Goal: Task Accomplishment & Management: Use online tool/utility

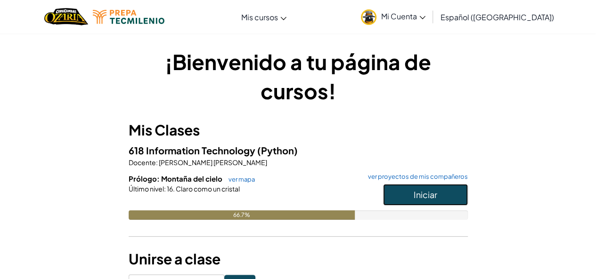
click at [430, 192] on span "Iniciar" at bounding box center [426, 194] width 24 height 11
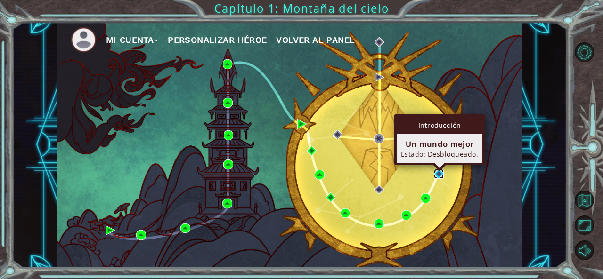
click at [438, 172] on img at bounding box center [439, 174] width 10 height 10
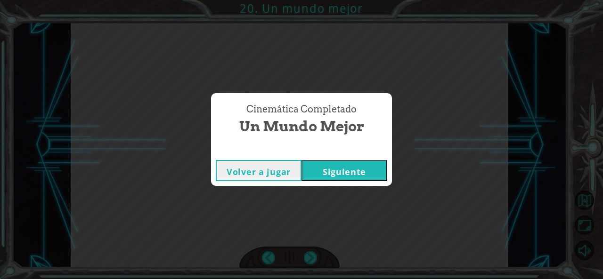
click at [302, 160] on button "Siguiente" at bounding box center [345, 170] width 86 height 21
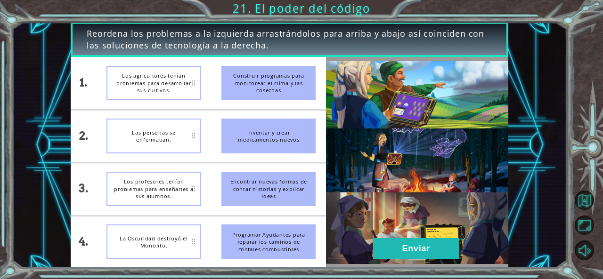
click at [186, 250] on div "La Oscuridad destruyó el Monolito." at bounding box center [153, 242] width 94 height 35
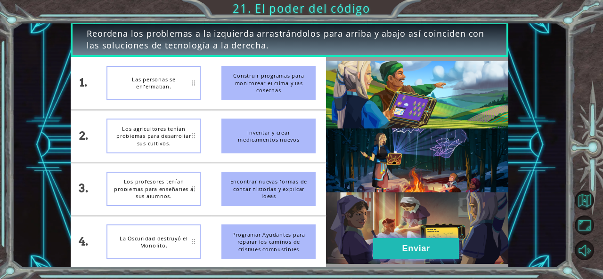
click at [421, 248] on button "Enviar" at bounding box center [416, 248] width 86 height 21
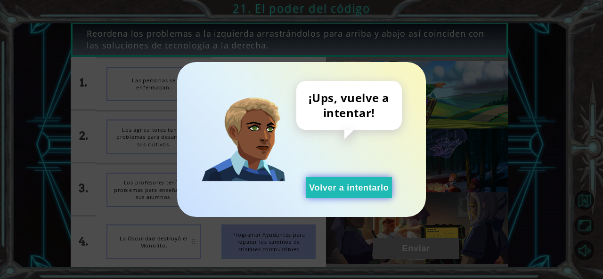
click at [359, 185] on button "Volver a intentarlo" at bounding box center [349, 187] width 86 height 21
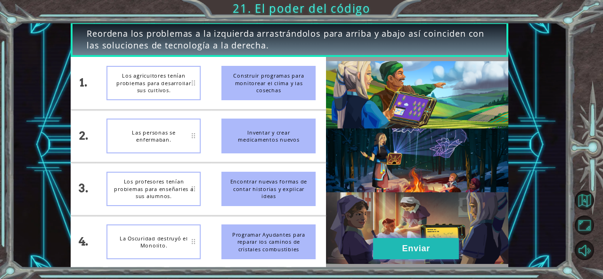
click at [396, 245] on button "Enviar" at bounding box center [416, 248] width 86 height 21
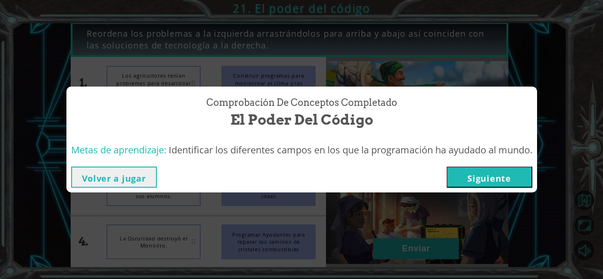
click at [483, 190] on div "Volver a jugar [GEOGRAPHIC_DATA]" at bounding box center [301, 177] width 471 height 31
click at [480, 184] on button "Siguiente" at bounding box center [490, 177] width 86 height 21
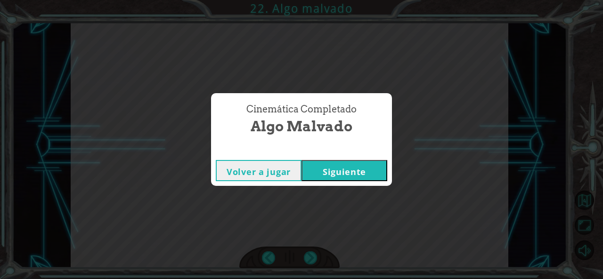
click at [365, 169] on button "Siguiente" at bounding box center [345, 170] width 86 height 21
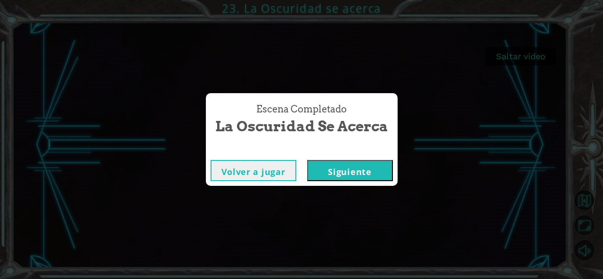
click button "Siguiente" at bounding box center [350, 170] width 86 height 21
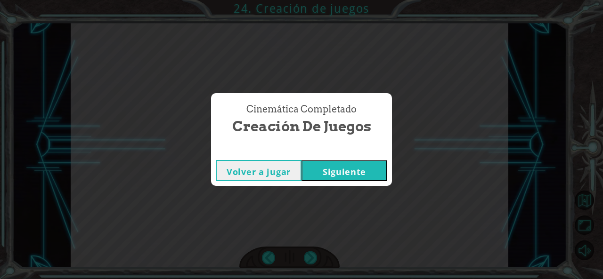
click at [355, 133] on span "Creación de juegos" at bounding box center [301, 126] width 139 height 20
click at [346, 173] on button "Siguiente" at bounding box center [345, 170] width 86 height 21
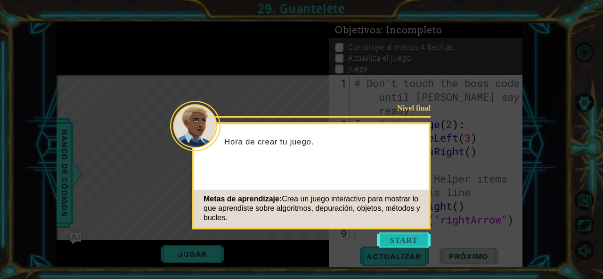
click at [385, 237] on button "Start" at bounding box center [404, 240] width 54 height 15
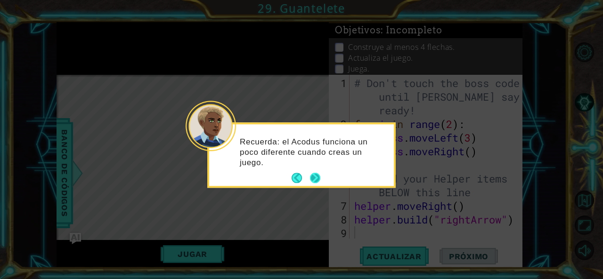
click at [310, 179] on button "Next" at bounding box center [315, 178] width 10 height 10
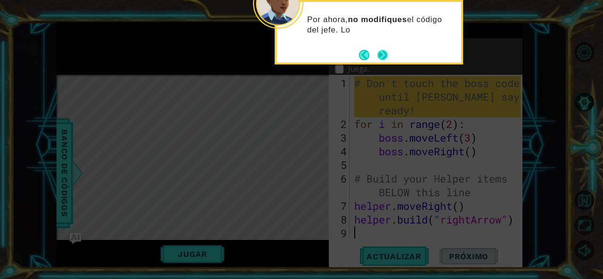
click at [389, 62] on div "Por ahora, no modifiques el código del jefe. Lo" at bounding box center [369, 32] width 188 height 65
click at [382, 57] on button "Next" at bounding box center [382, 55] width 10 height 10
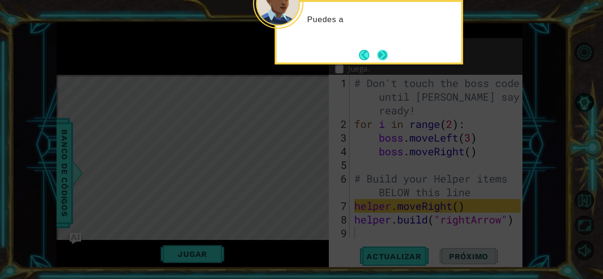
click at [382, 57] on button "Next" at bounding box center [382, 55] width 10 height 10
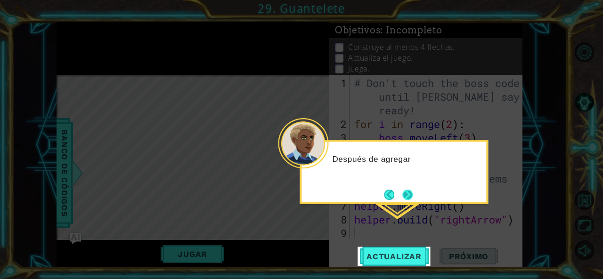
click at [404, 195] on button "Next" at bounding box center [408, 195] width 12 height 12
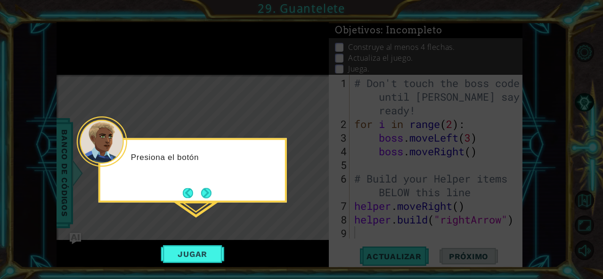
click at [201, 195] on button "Next" at bounding box center [206, 193] width 10 height 10
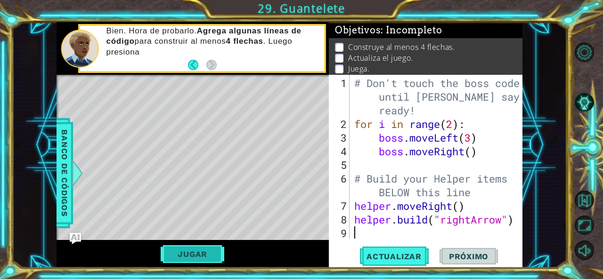
click at [201, 253] on button "Jugar" at bounding box center [193, 254] width 64 height 18
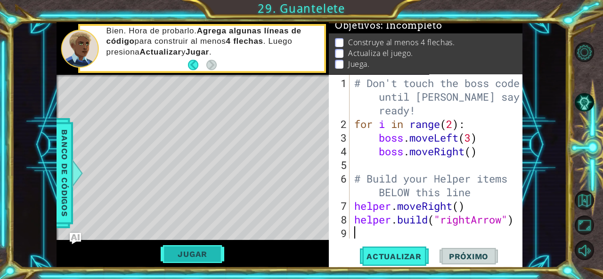
type textarea "[DOMAIN_NAME]("rightArrow")"
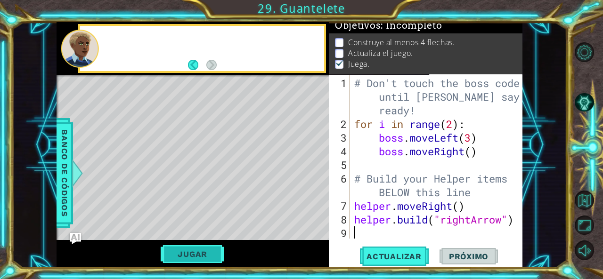
type textarea "[DOMAIN_NAME]("rightArrow")"
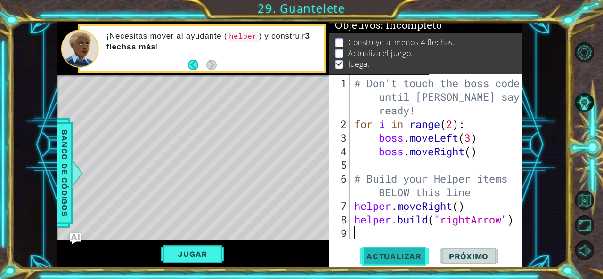
click at [417, 253] on span "Actualizar" at bounding box center [394, 256] width 74 height 9
click at [201, 250] on button "Jugar" at bounding box center [193, 254] width 64 height 18
click at [458, 115] on div "# Don't touch the boss code until [PERSON_NAME] says you're ready! for i in ran…" at bounding box center [438, 185] width 173 height 219
click at [463, 121] on div "# Don't touch the boss code until [PERSON_NAME] says you're ready! for i in ran…" at bounding box center [438, 185] width 173 height 219
click at [521, 226] on div "for i in range(2): 1 2 3 4 5 6 7 8 9 # Don't touch the boss code until [PERSON_…" at bounding box center [426, 172] width 194 height 194
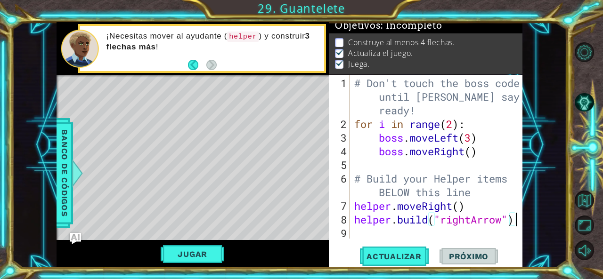
click at [517, 221] on div "# Don't touch the boss code until [PERSON_NAME] says you're ready! for i in ran…" at bounding box center [438, 185] width 173 height 219
type textarea "[DOMAIN_NAME]("rightArrow")"
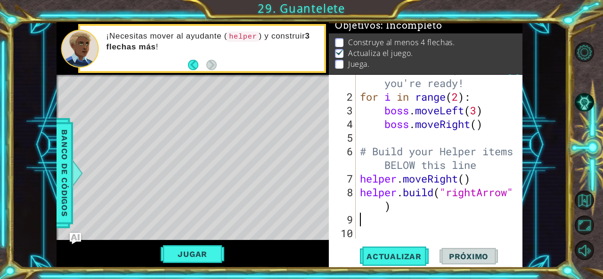
scroll to position [27, 0]
type textarea "[DOMAIN_NAME]("rightArrow")"
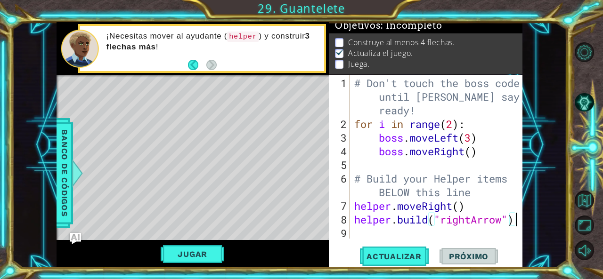
click at [356, 233] on div "# Don't touch the boss code until [PERSON_NAME] says you're ready! for i in ran…" at bounding box center [438, 185] width 173 height 219
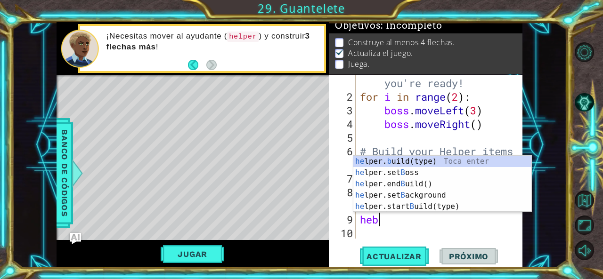
scroll to position [0, 0]
click at [409, 163] on div "he lper. b uild(type) Toca enter he lper.set B oss Toca enter he lper.end B uil…" at bounding box center [442, 195] width 179 height 79
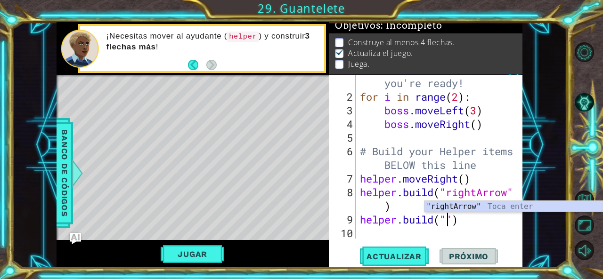
type textarea "[DOMAIN_NAME]("rightArrow")"
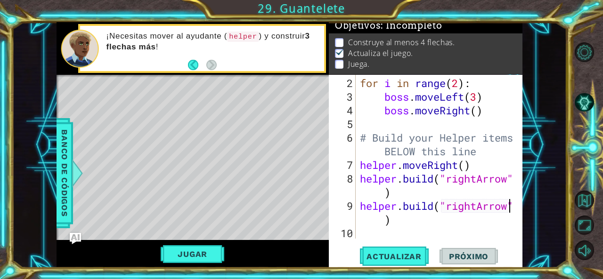
click at [376, 232] on div "for i in range ( 2 ) : boss . moveLeft ( 3 ) boss . moveRight ( ) # Build your …" at bounding box center [438, 171] width 160 height 191
click at [376, 248] on button "Actualizar" at bounding box center [394, 256] width 74 height 19
click at [378, 254] on span "Actualizar" at bounding box center [394, 256] width 74 height 9
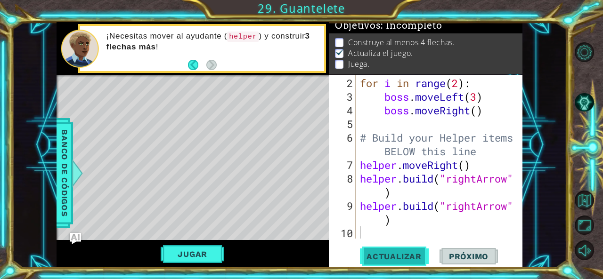
click at [378, 260] on span "Actualizar" at bounding box center [394, 256] width 74 height 9
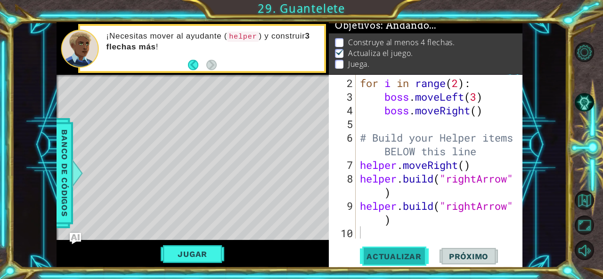
click at [378, 260] on span "Actualizar" at bounding box center [394, 256] width 74 height 9
click at [431, 207] on div "for i in range ( 2 ) : boss . moveLeft ( 3 ) boss . moveRight ( ) # Build your …" at bounding box center [438, 171] width 160 height 191
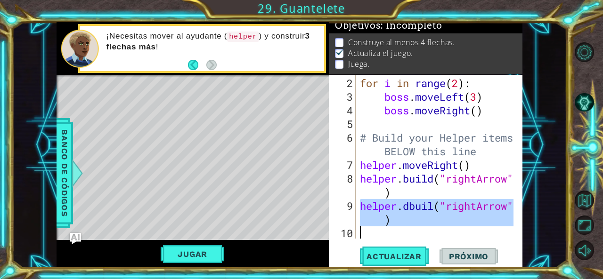
drag, startPoint x: 363, startPoint y: 206, endPoint x: 514, endPoint y: 236, distance: 153.6
click at [514, 236] on div "helper.dbuil("rightArrow") 2 3 4 5 6 7 8 9 10 for i in range ( 2 ) : boss . mov…" at bounding box center [425, 157] width 192 height 164
type textarea "helper.dbuil("rightArrow")"
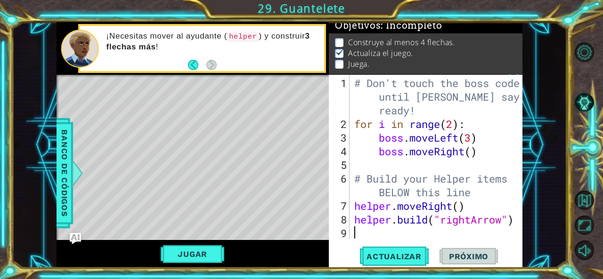
type textarea "h"
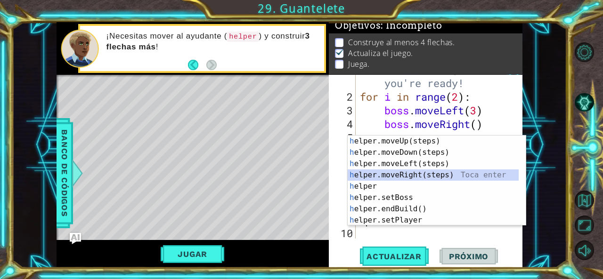
click at [421, 172] on div "h elper.moveUp(steps) Toca enter h elper.moveDown(steps) Toca enter h elper.mov…" at bounding box center [434, 192] width 172 height 113
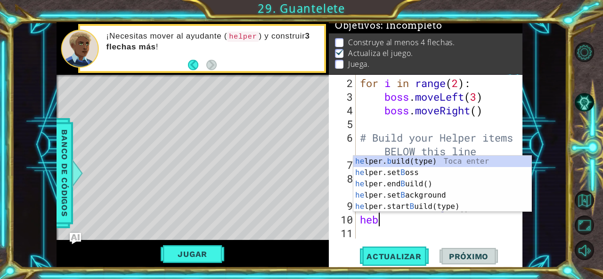
scroll to position [0, 0]
click at [401, 157] on div "he lper. b uild(type) Toca enter he lper.set B oss Toca enter he lper.end B uil…" at bounding box center [442, 195] width 179 height 79
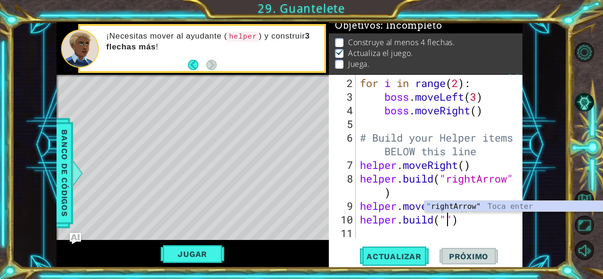
scroll to position [55, 0]
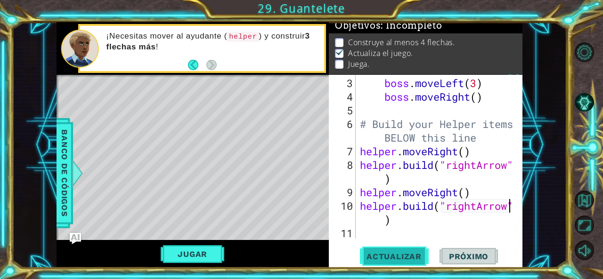
type textarea "[DOMAIN_NAME]("rightArrow")"
click at [390, 248] on button "Actualizar" at bounding box center [394, 256] width 74 height 19
click at [384, 228] on div "boss . moveLeft ( 3 ) boss . moveRight ( ) # Build your Helper items BELOW this…" at bounding box center [438, 171] width 160 height 191
type textarea "he"
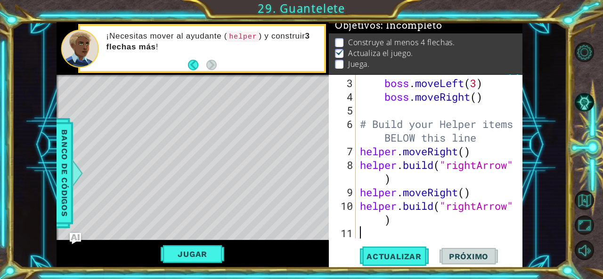
scroll to position [68, 0]
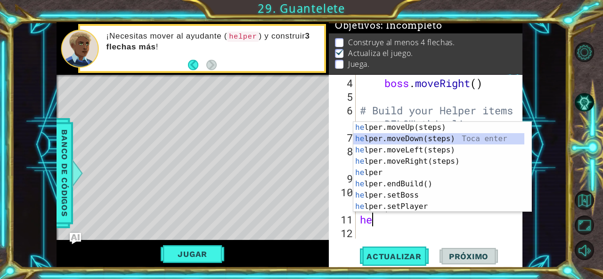
click at [417, 133] on div "he lper.moveUp(steps) Toca enter he lper.moveDown(steps) Toca enter he lper.mov…" at bounding box center [439, 178] width 172 height 113
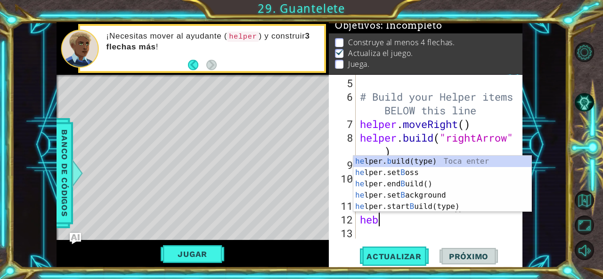
scroll to position [0, 0]
click at [398, 163] on div "he lper. b uild(type) Toca enter he lper.set B oss Toca enter he lper.end B uil…" at bounding box center [442, 195] width 179 height 79
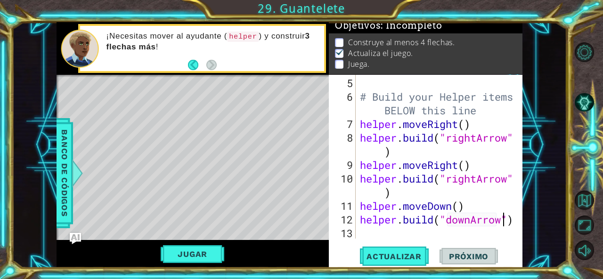
scroll to position [0, 7]
type textarea "[DOMAIN_NAME]("downArrow")"
click at [385, 256] on span "Actualizar" at bounding box center [394, 256] width 74 height 9
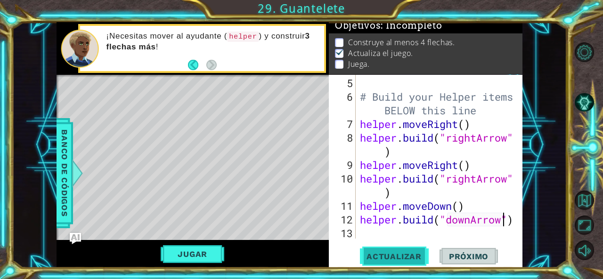
click at [405, 251] on button "Actualizar" at bounding box center [394, 256] width 74 height 19
click at [372, 232] on div "# Build your Helper items BELOW this line helper . moveRight ( ) helper . build…" at bounding box center [438, 171] width 160 height 191
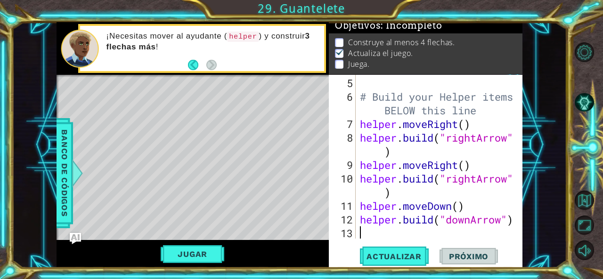
type textarea "he"
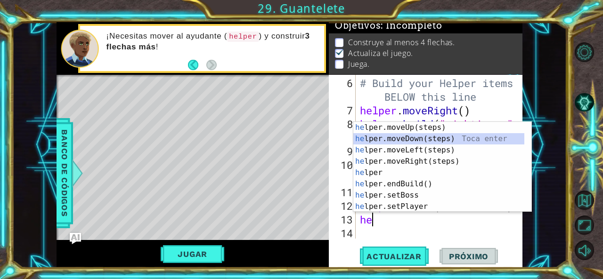
click at [405, 139] on div "he lper.moveUp(steps) Toca enter he lper.moveDown(steps) Toca enter he lper.mov…" at bounding box center [439, 178] width 172 height 113
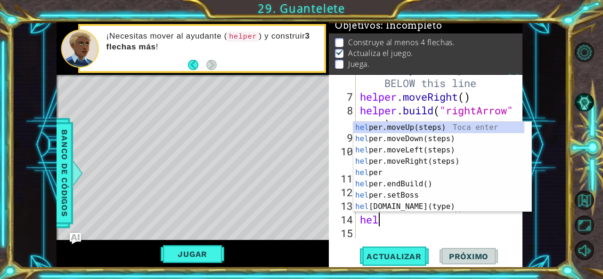
scroll to position [0, 0]
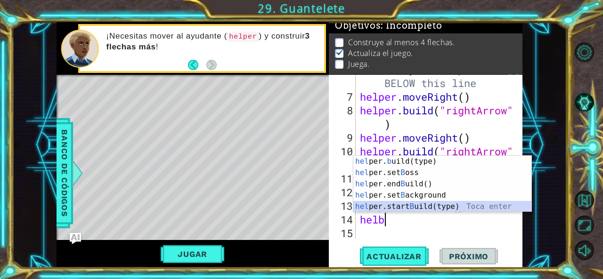
click at [395, 202] on div "hel per. b uild(type) Toca enter hel per.set B oss Toca enter hel per.end B uil…" at bounding box center [442, 195] width 179 height 79
type textarea "helper.startBuild("wall")"
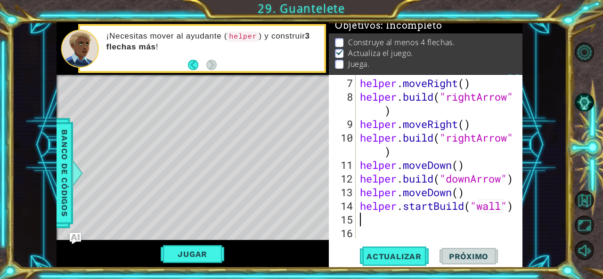
scroll to position [123, 0]
click at [393, 254] on button "Actualizar" at bounding box center [394, 256] width 74 height 19
click at [393, 254] on span "Actualizar" at bounding box center [394, 256] width 74 height 9
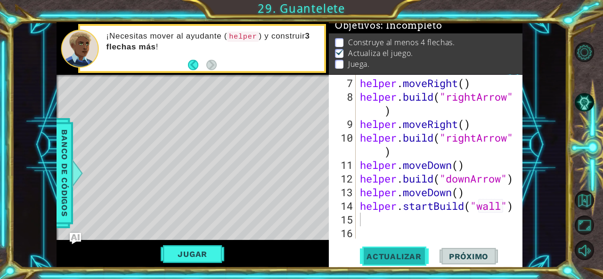
click at [393, 254] on span "Actualizar" at bounding box center [394, 256] width 74 height 9
click at [504, 200] on div "helper . moveRight ( ) helper . build ( "rightArrow" ) helper . moveRight ( ) h…" at bounding box center [438, 171] width 160 height 191
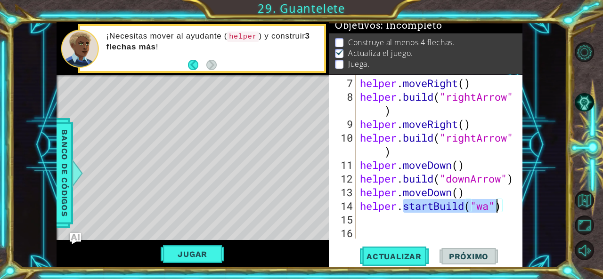
drag, startPoint x: 406, startPoint y: 203, endPoint x: 499, endPoint y: 208, distance: 93.4
click at [499, 208] on div "helper . moveRight ( ) helper . build ( "rightArrow" ) helper . moveRight ( ) h…" at bounding box center [438, 171] width 160 height 191
click at [425, 211] on div "helper . moveRight ( ) helper . build ( "rightArrow" ) helper . moveRight ( ) h…" at bounding box center [438, 171] width 160 height 191
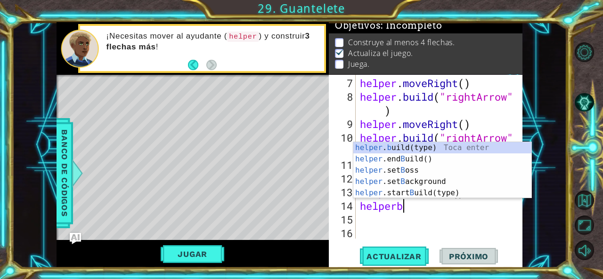
scroll to position [0, 1]
click at [417, 145] on div "helper . b uild(type) Toca enter helper .end B uild() Toca enter helper .set B …" at bounding box center [442, 181] width 179 height 79
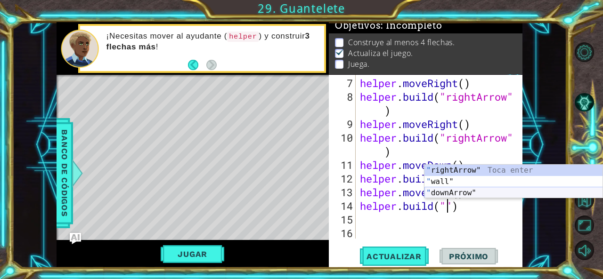
click at [454, 190] on div "" rightArrow" Toca enter " wall" Toca enter " downArrow" Toca enter" at bounding box center [514, 193] width 179 height 57
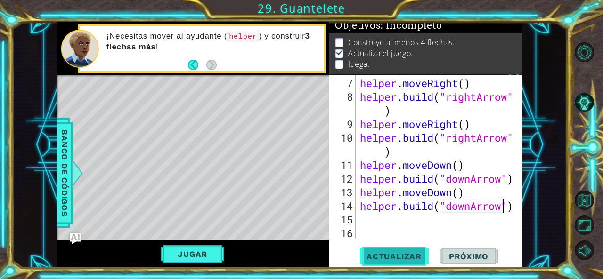
type textarea "[DOMAIN_NAME]("downArrow")"
click at [402, 255] on span "Actualizar" at bounding box center [394, 256] width 74 height 9
click at [211, 256] on button "Jugar" at bounding box center [193, 254] width 64 height 18
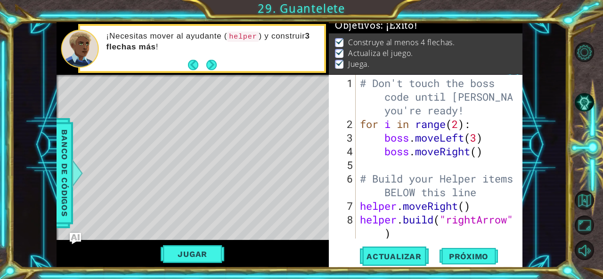
scroll to position [0, 0]
click at [214, 67] on button "Next" at bounding box center [211, 65] width 10 height 10
click at [458, 258] on span "Próximo" at bounding box center [469, 255] width 58 height 9
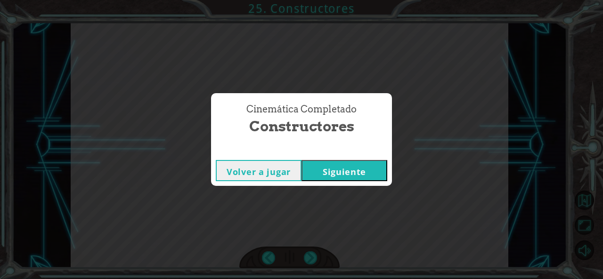
click at [326, 166] on button "Siguiente" at bounding box center [345, 170] width 86 height 21
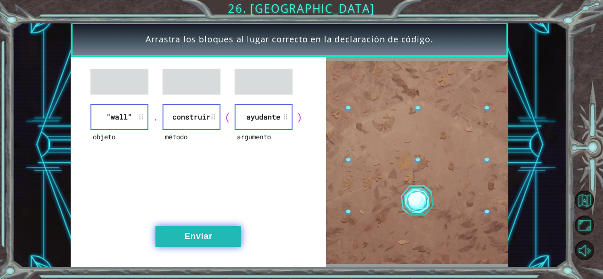
click at [199, 228] on button "Enviar" at bounding box center [198, 236] width 86 height 21
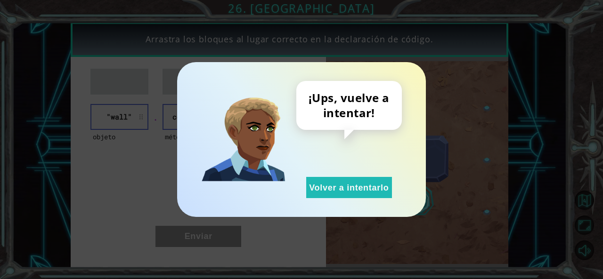
click at [363, 202] on div "¡Ups, vuelve a intentar! Volver a intentarlo" at bounding box center [301, 139] width 249 height 155
click at [350, 200] on div "¡Ups, vuelve a intentar! Volver a intentarlo" at bounding box center [301, 139] width 249 height 155
click at [351, 191] on button "Volver a intentarlo" at bounding box center [349, 187] width 86 height 21
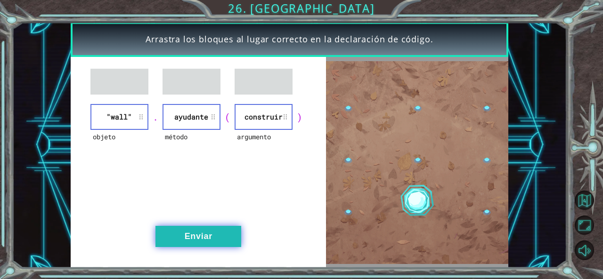
click at [205, 232] on button "Enviar" at bounding box center [198, 236] width 86 height 21
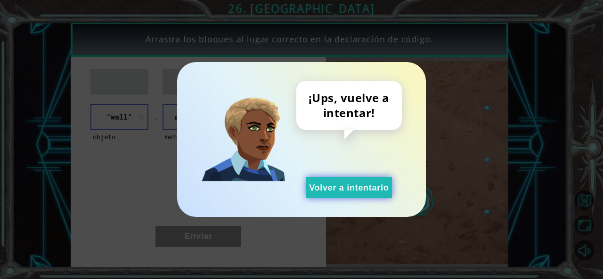
click at [363, 183] on button "Volver a intentarlo" at bounding box center [349, 187] width 86 height 21
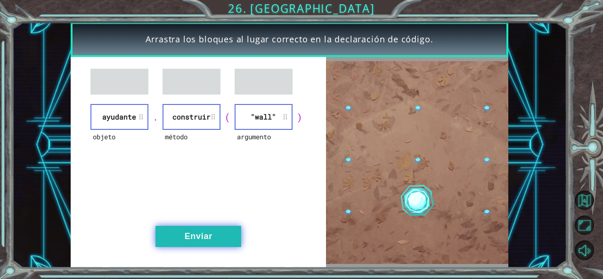
click at [217, 237] on button "Enviar" at bounding box center [198, 236] width 86 height 21
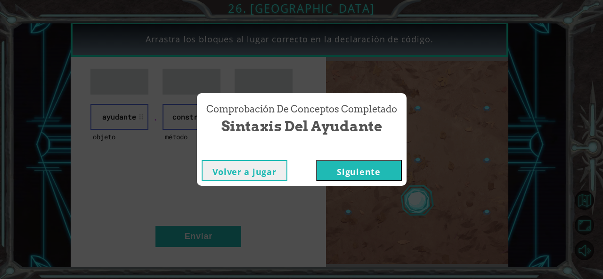
click at [355, 177] on button "Siguiente" at bounding box center [359, 170] width 86 height 21
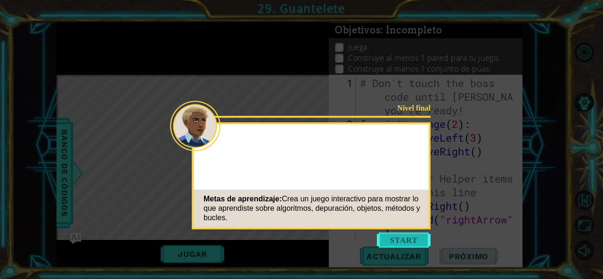
drag, startPoint x: 355, startPoint y: 177, endPoint x: 395, endPoint y: 243, distance: 76.5
click at [397, 242] on button "Start" at bounding box center [404, 240] width 54 height 15
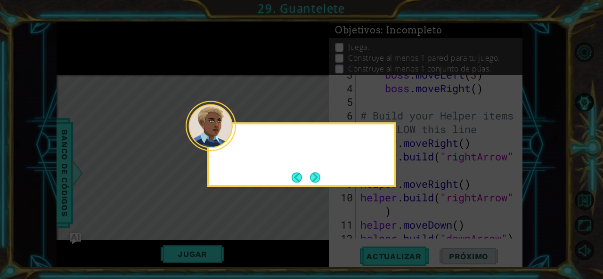
click at [310, 169] on div at bounding box center [301, 155] width 188 height 65
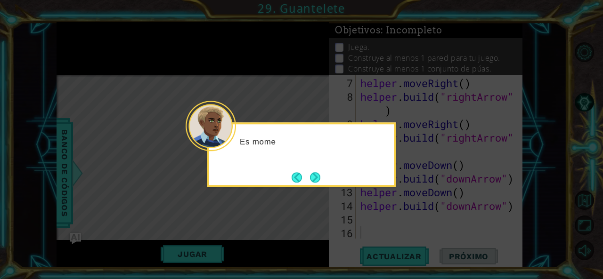
scroll to position [123, 0]
click at [310, 172] on button "Next" at bounding box center [315, 177] width 10 height 10
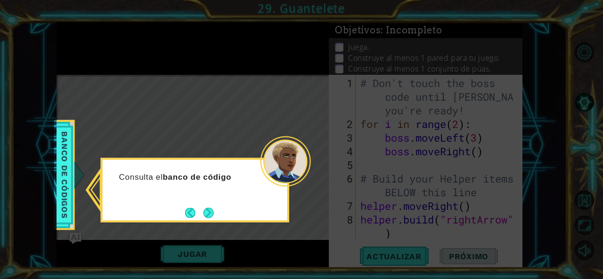
click at [203, 209] on button "Next" at bounding box center [208, 213] width 10 height 10
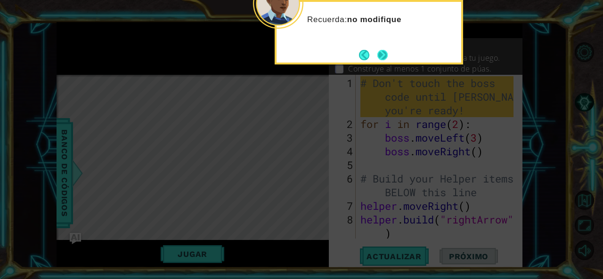
click at [384, 53] on button "Next" at bounding box center [382, 55] width 10 height 10
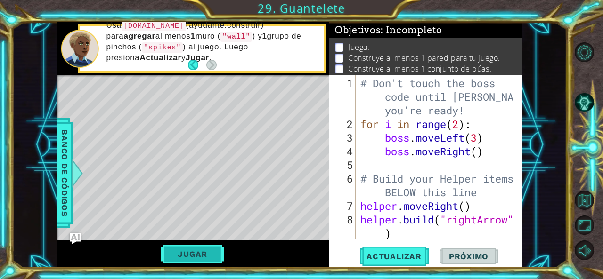
click at [198, 255] on button "Jugar" at bounding box center [193, 254] width 64 height 18
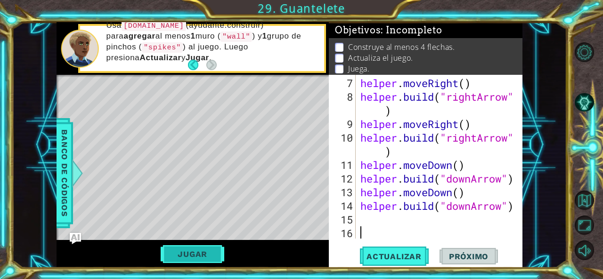
scroll to position [123, 0]
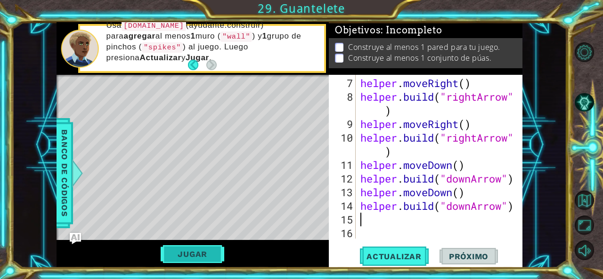
type textarea "[DOMAIN_NAME]("downArrow")"
click at [198, 249] on button "Jugar" at bounding box center [193, 254] width 64 height 18
click at [371, 250] on button "Actualizar" at bounding box center [394, 256] width 74 height 19
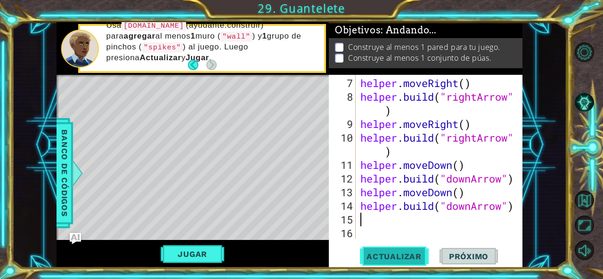
click at [371, 250] on button "Actualizar" at bounding box center [394, 256] width 74 height 19
type textarea "h"
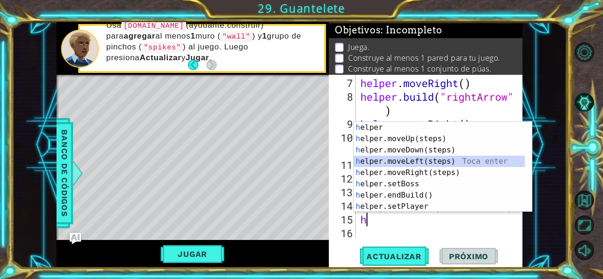
click at [386, 163] on div "h elper Toca enter h elper.moveUp(steps) Toca enter h elper.moveDown(steps) Toc…" at bounding box center [440, 178] width 172 height 113
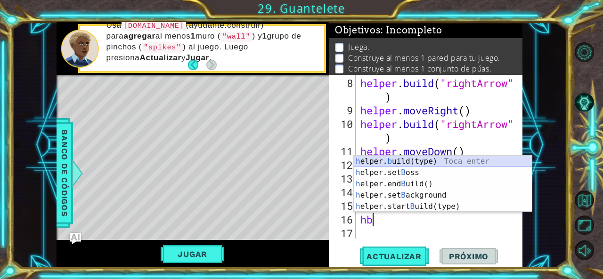
click at [437, 156] on div "h elper. b uild(type) Toca enter h elper.set B oss Toca enter h elper.end B uil…" at bounding box center [443, 195] width 179 height 79
type textarea "[DOMAIN_NAME]("wall")"
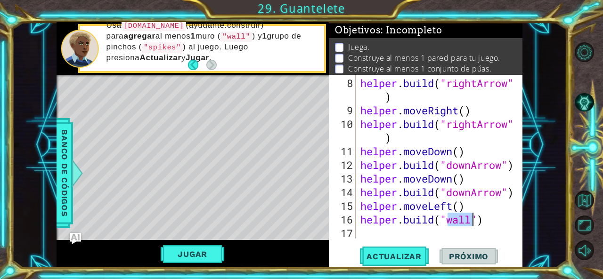
click at [373, 229] on div "helper . build ( "rightArrow" ) helper . moveRight ( ) helper . build ( "rightA…" at bounding box center [439, 178] width 160 height 205
type textarea "e"
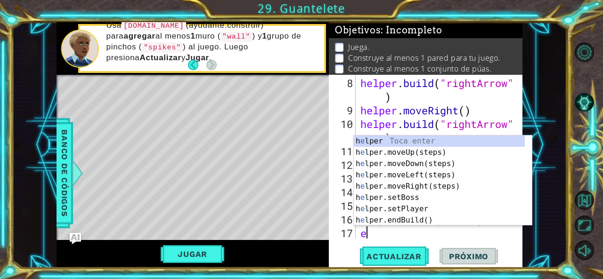
scroll to position [150, 0]
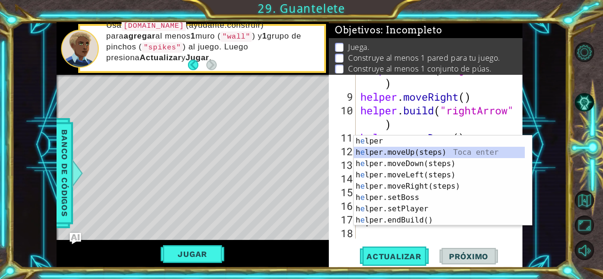
click at [427, 153] on div "h e lper Toca enter h e lper.moveUp(steps) Toca enter h e lper.moveDown(steps) …" at bounding box center [440, 192] width 172 height 113
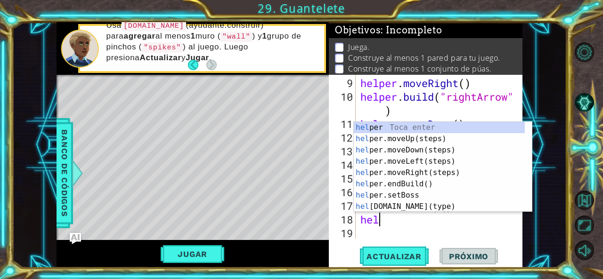
scroll to position [0, 0]
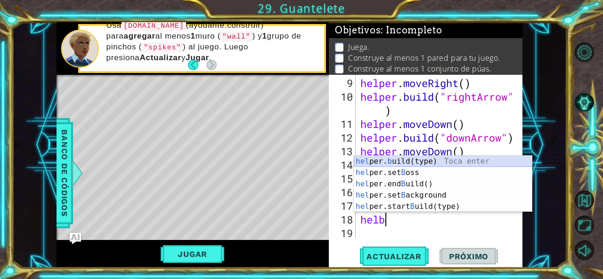
click at [426, 158] on div "hel per. b uild(type) Toca enter hel per.set B oss Toca enter hel per.end B uil…" at bounding box center [443, 195] width 179 height 79
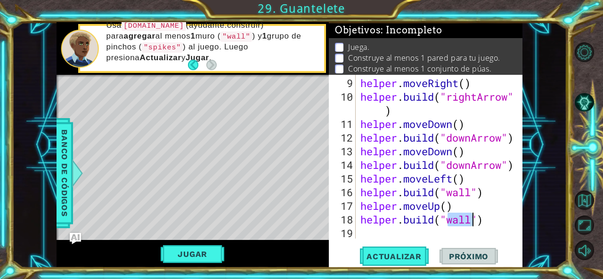
type textarea "[DOMAIN_NAME]("wall")"
click at [388, 243] on div "[DOMAIN_NAME]("wall") 9 10 11 12 13 14 15 16 17 18 19 helper . moveRight ( ) he…" at bounding box center [426, 172] width 194 height 194
click at [388, 253] on span "Actualizar" at bounding box center [394, 256] width 74 height 9
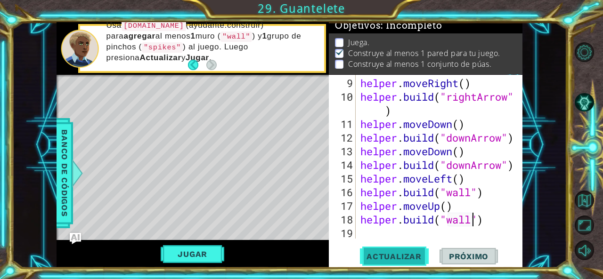
scroll to position [8, 0]
click at [387, 228] on div "helper . moveRight ( ) helper . build ( "rightArrow" ) helper . moveDown ( ) he…" at bounding box center [439, 171] width 160 height 191
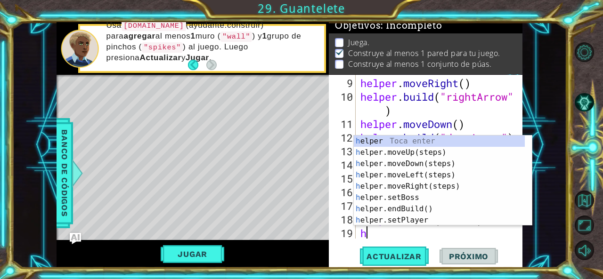
scroll to position [178, 0]
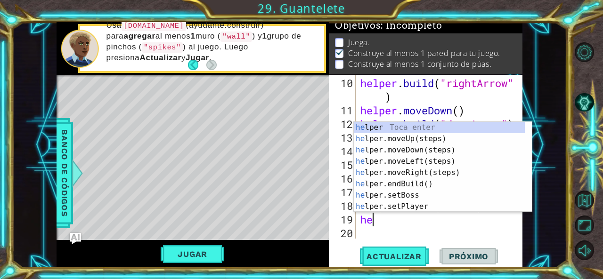
type textarea "hel"
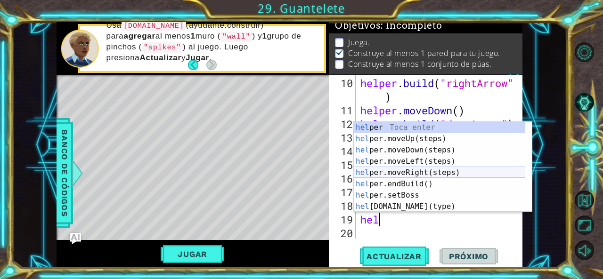
click at [384, 171] on div "hel per Toca enter hel per.moveUp(steps) Toca enter hel per.moveDown(steps) Toc…" at bounding box center [440, 178] width 172 height 113
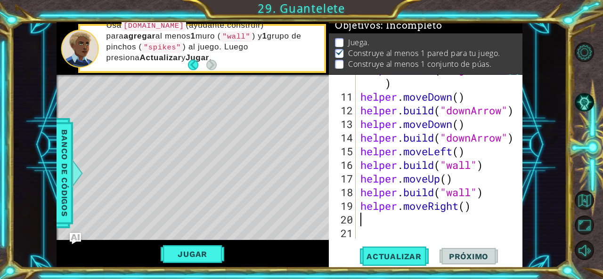
scroll to position [191, 0]
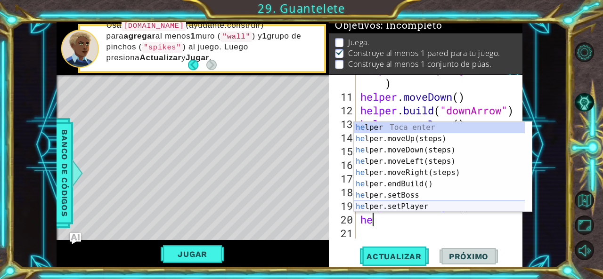
click at [412, 208] on div "he lper Toca enter he lper.moveUp(steps) Toca enter he lper.moveDown(steps) Toc…" at bounding box center [440, 178] width 172 height 113
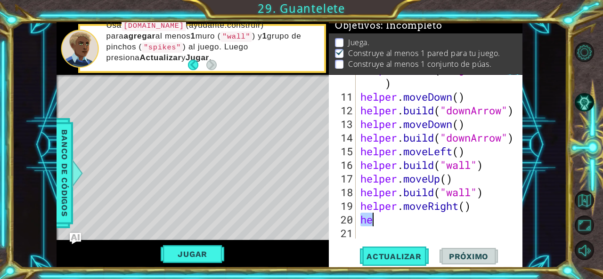
click at [471, 205] on div "helper . build ( "rightArrow" ) helper . moveDown ( ) helper . build ( "downArr…" at bounding box center [439, 165] width 160 height 205
click at [470, 205] on div "helper . build ( "rightArrow" ) helper . moveDown ( ) helper . build ( "downArr…" at bounding box center [439, 165] width 160 height 205
click at [466, 205] on div "helper . build ( "rightArrow" ) helper . moveDown ( ) helper . build ( "downArr…" at bounding box center [439, 165] width 160 height 205
click at [378, 216] on div "helper . build ( "rightArrow" ) helper . moveDown ( ) helper . build ( "downArr…" at bounding box center [439, 165] width 160 height 205
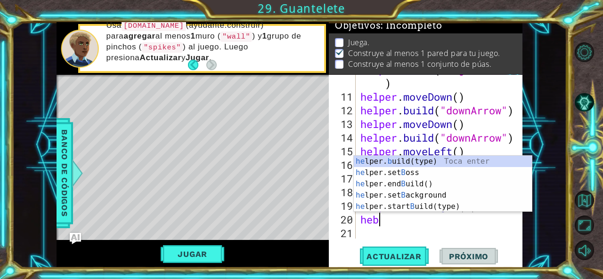
scroll to position [0, 0]
click at [430, 164] on div "he lper. b uild(type) Toca enter he lper.set B oss Toca enter he lper.end B uil…" at bounding box center [443, 195] width 179 height 79
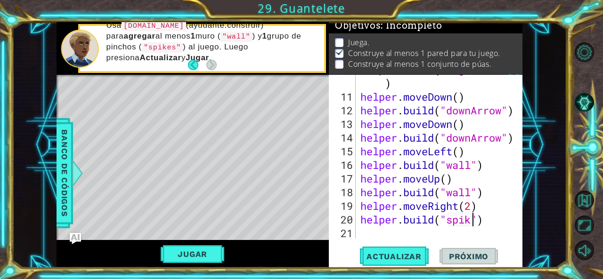
scroll to position [0, 5]
click at [395, 259] on span "Actualizar" at bounding box center [394, 256] width 74 height 9
click at [209, 253] on button "Jugar" at bounding box center [193, 254] width 64 height 18
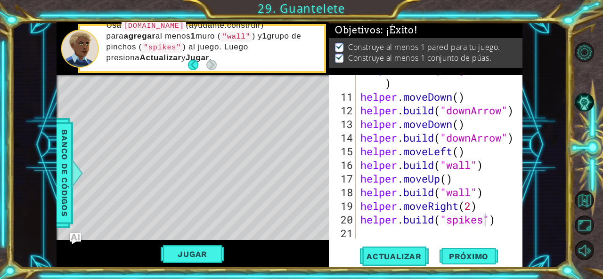
scroll to position [6, 0]
click at [464, 256] on span "Próximo" at bounding box center [469, 258] width 58 height 9
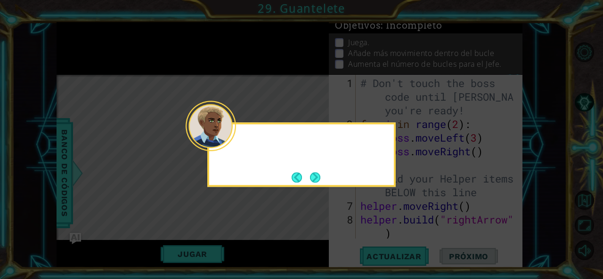
scroll to position [0, 0]
click at [313, 174] on button "Next" at bounding box center [315, 177] width 11 height 11
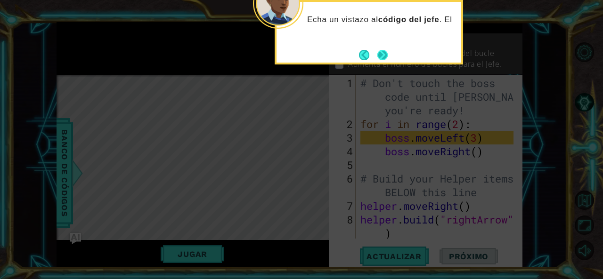
click at [382, 52] on button "Next" at bounding box center [382, 54] width 11 height 11
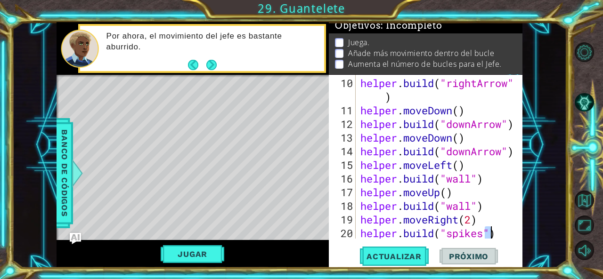
scroll to position [178, 0]
click at [210, 65] on button "Next" at bounding box center [211, 65] width 11 height 11
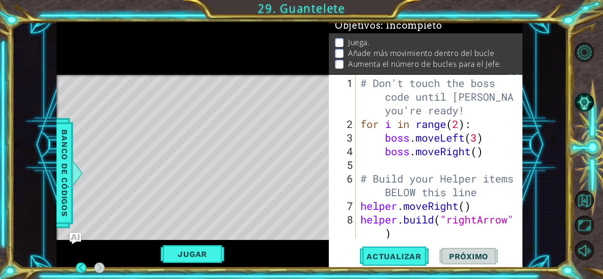
click at [210, 65] on div at bounding box center [193, 48] width 272 height 52
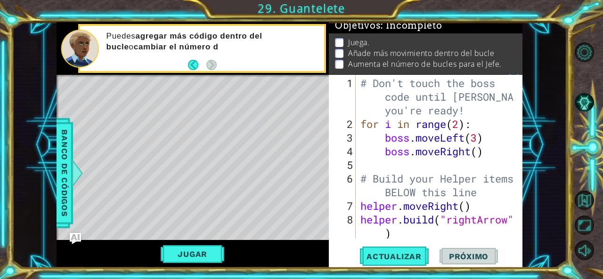
scroll to position [0, 0]
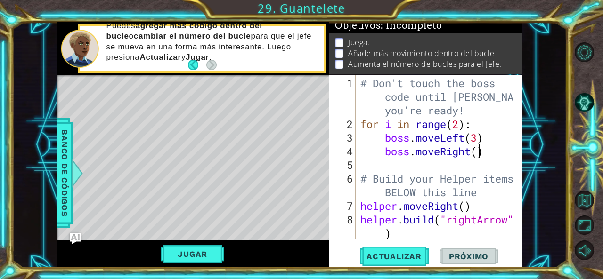
click at [479, 154] on div "# Don't touch the boss code until [PERSON_NAME] says you're ready! for i in ran…" at bounding box center [439, 185] width 160 height 219
click at [417, 257] on span "Actualizar" at bounding box center [394, 256] width 74 height 9
click at [380, 266] on button "Actualizar" at bounding box center [394, 256] width 74 height 19
click at [183, 251] on button "Jugar" at bounding box center [193, 254] width 64 height 18
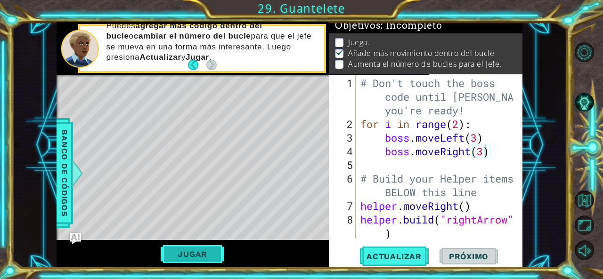
scroll to position [16, 0]
click at [455, 127] on div "# Don't touch the boss code until [PERSON_NAME] says you're ready! for i in ran…" at bounding box center [439, 185] width 160 height 219
click at [456, 127] on div "# Don't touch the boss code until [PERSON_NAME] says you're ready! for i in ran…" at bounding box center [439, 185] width 160 height 219
click at [459, 127] on div "# Don't touch the boss code until [PERSON_NAME] says you're ready! for i in ran…" at bounding box center [439, 185] width 160 height 219
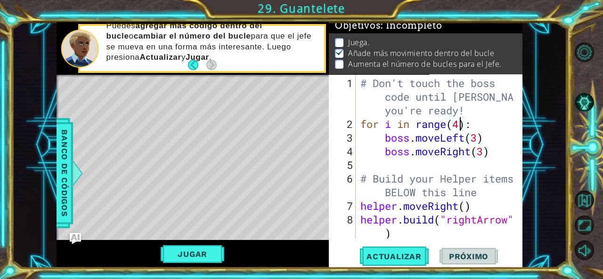
click at [500, 155] on div "# Don't touch the boss code until [PERSON_NAME] says you're ready! for i in ran…" at bounding box center [439, 185] width 160 height 219
type textarea "boss.moveRight(3)"
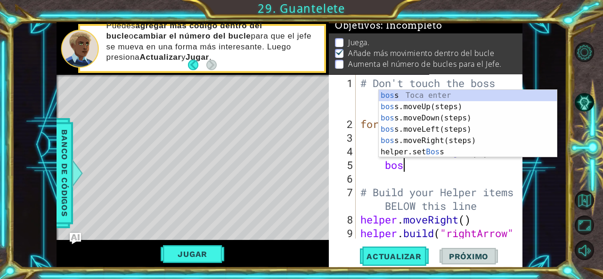
type textarea "boss"
click at [443, 106] on div "boss Toca enter boss .moveUp(steps) Toca enter boss .moveDown(steps) Toca enter…" at bounding box center [468, 135] width 179 height 90
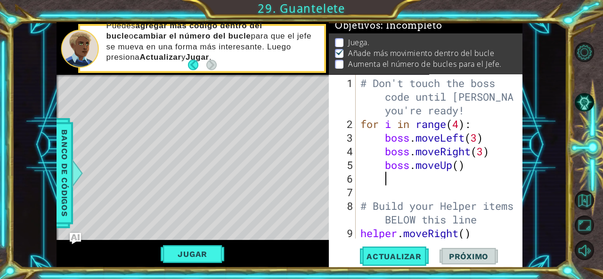
scroll to position [0, 0]
click at [456, 165] on div "# Don't touch the boss code until [PERSON_NAME] says you're ready! for i in ran…" at bounding box center [439, 192] width 160 height 232
click at [462, 165] on div "# Don't touch the boss code until [PERSON_NAME] says you're ready! for i in ran…" at bounding box center [439, 192] width 160 height 232
type textarea "boss.moveUp(3)"
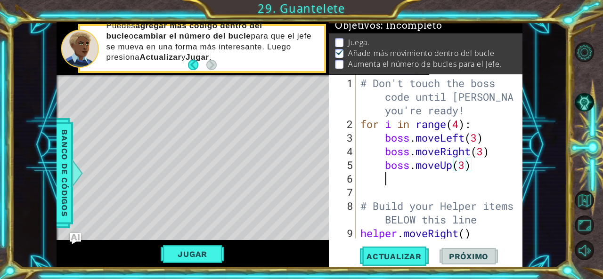
click at [469, 174] on div "# Don't touch the boss code until [PERSON_NAME] says you're ready! for i in ran…" at bounding box center [439, 192] width 160 height 232
click at [479, 138] on div "# Don't touch the boss code until [PERSON_NAME] says you're ready! for i in ran…" at bounding box center [439, 192] width 160 height 232
click at [401, 256] on span "Actualizar" at bounding box center [394, 256] width 74 height 9
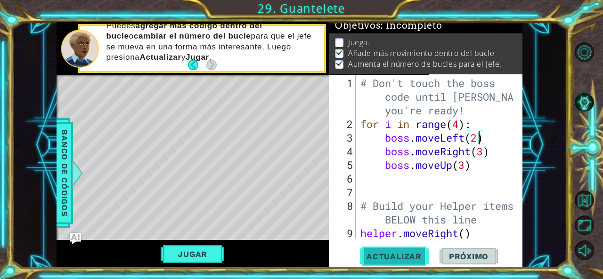
scroll to position [8, 0]
click at [393, 259] on span "Actualizar" at bounding box center [394, 256] width 74 height 9
click at [201, 249] on button "Jugar" at bounding box center [193, 254] width 64 height 18
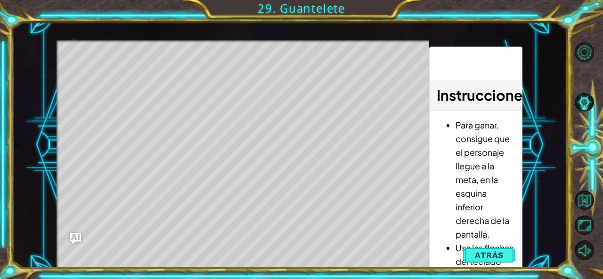
click at [492, 258] on span "Atrás" at bounding box center [489, 255] width 29 height 9
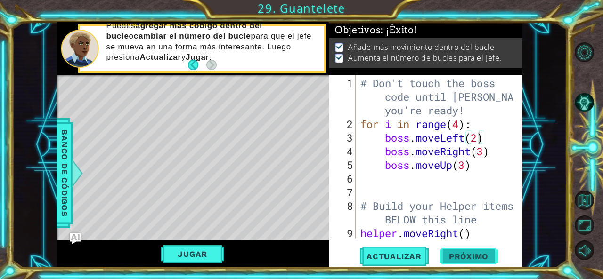
scroll to position [6, 0]
click at [458, 125] on div "# Don't touch the boss code until [PERSON_NAME] says you're ready! for i in ran…" at bounding box center [439, 192] width 160 height 232
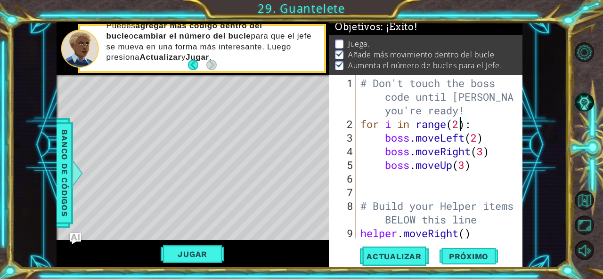
scroll to position [3, 0]
type textarea "for i in range(2):"
click at [466, 258] on span "Próximo" at bounding box center [469, 257] width 58 height 9
click at [466, 258] on div at bounding box center [301, 139] width 603 height 279
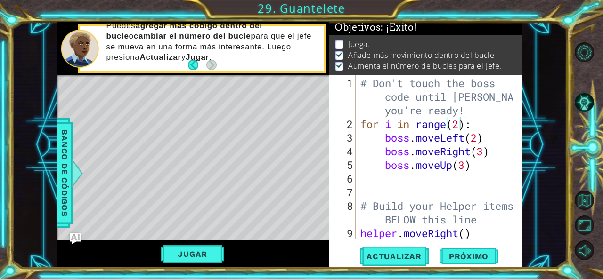
click at [398, 256] on body "1 ההההההההההההההההההההההההההההההההההההההההההההההההההההההההההההההההההההההההההההה…" at bounding box center [301, 139] width 603 height 279
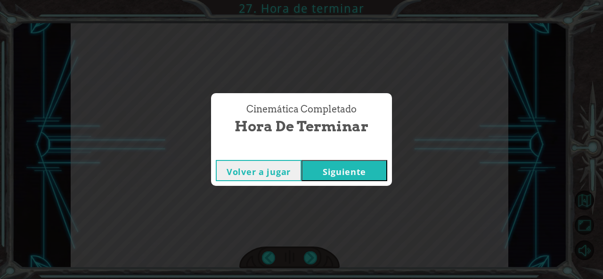
drag, startPoint x: 459, startPoint y: 227, endPoint x: 376, endPoint y: 171, distance: 100.1
click at [376, 171] on button "Siguiente" at bounding box center [345, 170] width 86 height 21
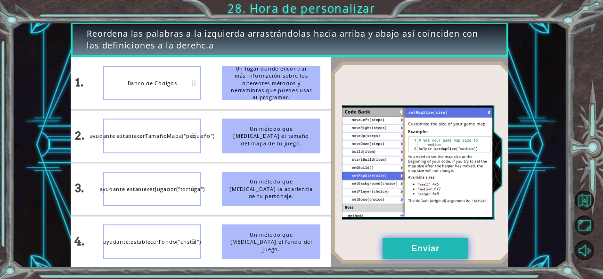
click at [409, 248] on button "Enviar" at bounding box center [426, 248] width 86 height 21
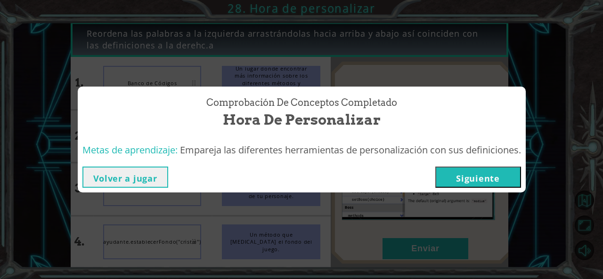
click at [477, 176] on button "Siguiente" at bounding box center [478, 177] width 86 height 21
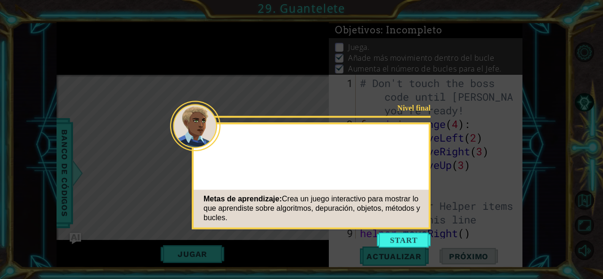
click at [394, 242] on button "Start" at bounding box center [404, 240] width 54 height 15
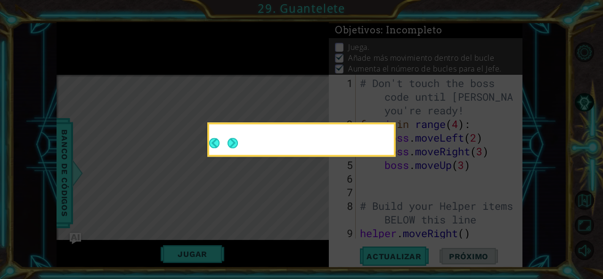
click at [384, 225] on icon at bounding box center [301, 139] width 603 height 279
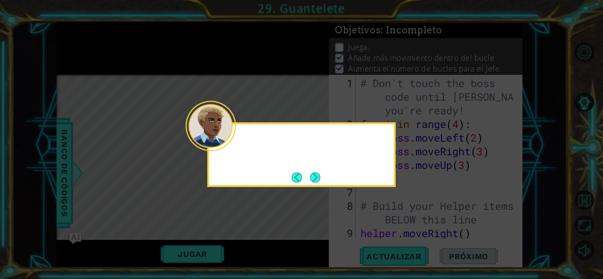
click at [239, 148] on div at bounding box center [301, 141] width 185 height 27
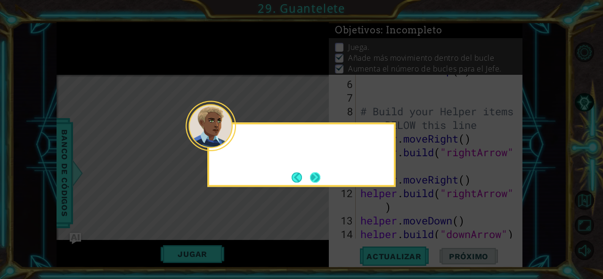
click at [314, 175] on button "Next" at bounding box center [315, 177] width 10 height 10
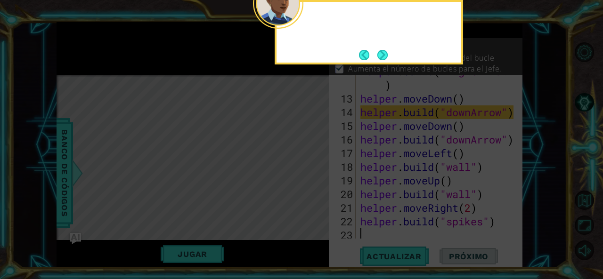
scroll to position [219, 0]
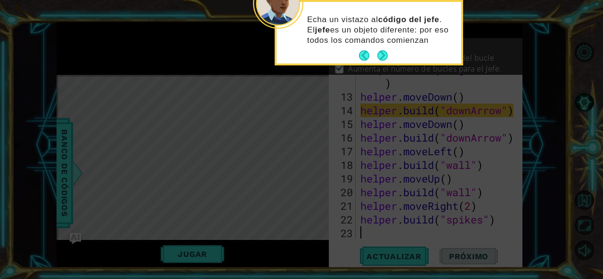
click at [386, 52] on button "Next" at bounding box center [382, 55] width 10 height 10
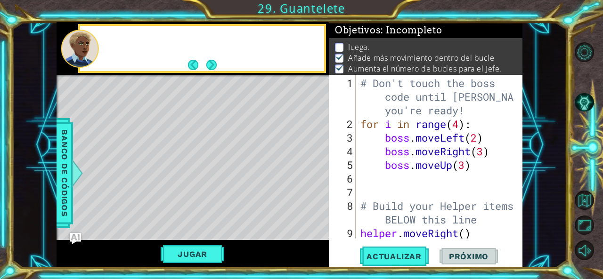
scroll to position [0, 0]
click at [213, 62] on button "Next" at bounding box center [211, 65] width 10 height 10
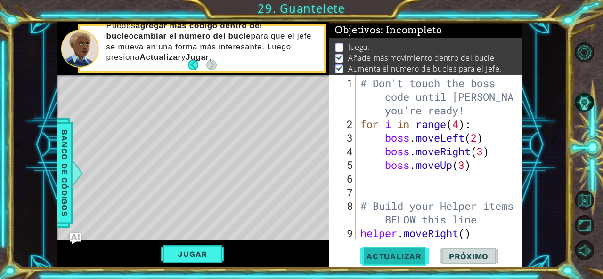
click at [402, 253] on span "Actualizar" at bounding box center [394, 256] width 74 height 9
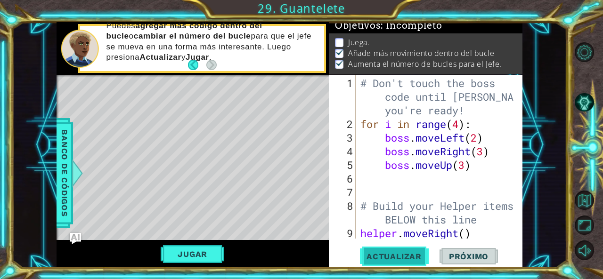
scroll to position [8, 0]
click at [197, 252] on button "Jugar" at bounding box center [193, 254] width 64 height 18
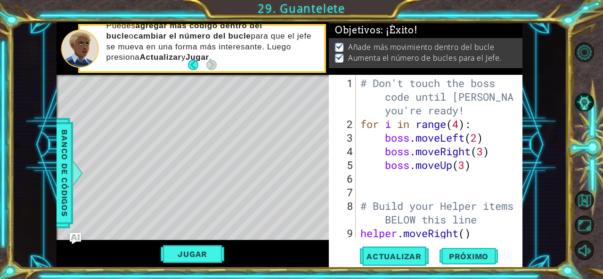
scroll to position [6, 0]
click at [469, 255] on span "Próximo" at bounding box center [469, 256] width 58 height 9
click at [469, 255] on div at bounding box center [301, 139] width 603 height 279
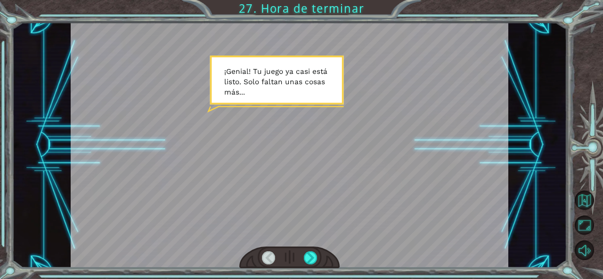
click at [327, 253] on div at bounding box center [289, 258] width 101 height 22
click at [312, 254] on div at bounding box center [310, 258] width 13 height 13
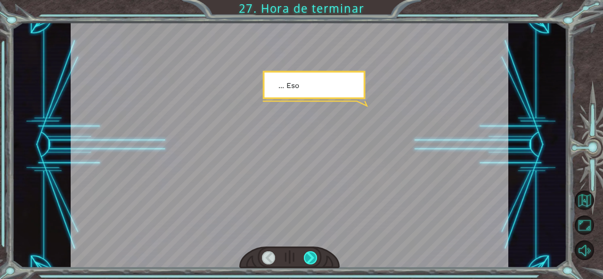
click at [312, 254] on div at bounding box center [310, 258] width 13 height 13
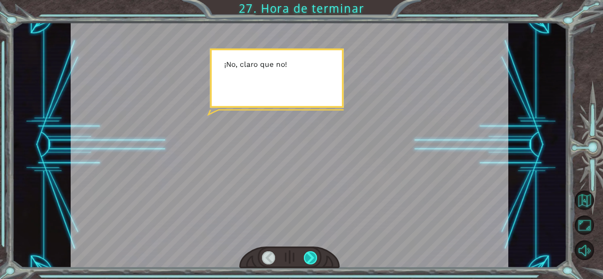
click at [312, 254] on div at bounding box center [310, 258] width 13 height 13
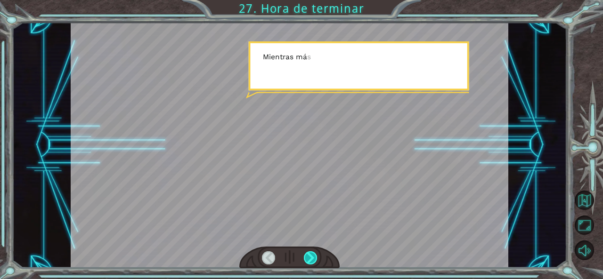
click at [312, 254] on div at bounding box center [310, 258] width 13 height 13
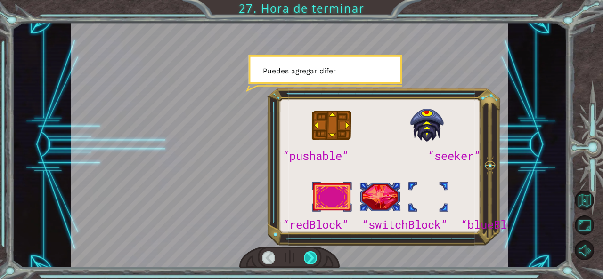
click at [312, 254] on div at bounding box center [310, 258] width 13 height 13
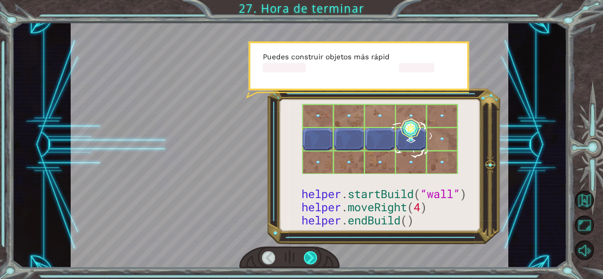
click at [312, 254] on div at bounding box center [310, 258] width 13 height 13
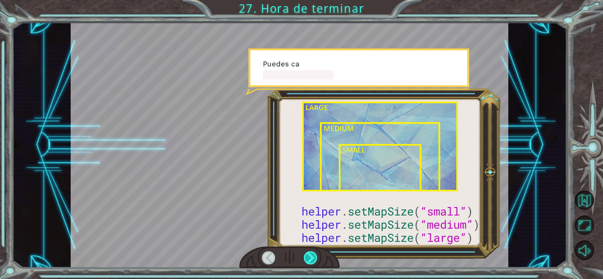
click at [312, 252] on div at bounding box center [310, 258] width 13 height 13
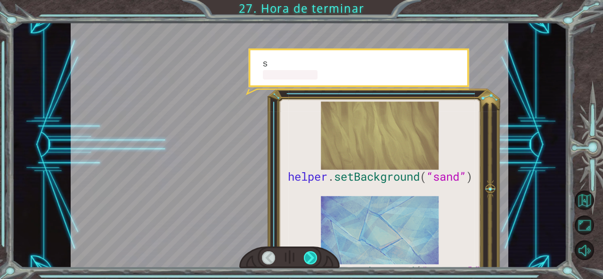
click at [312, 252] on div at bounding box center [310, 258] width 13 height 13
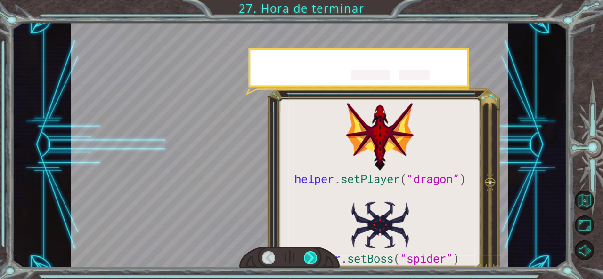
click at [312, 252] on div at bounding box center [310, 258] width 13 height 13
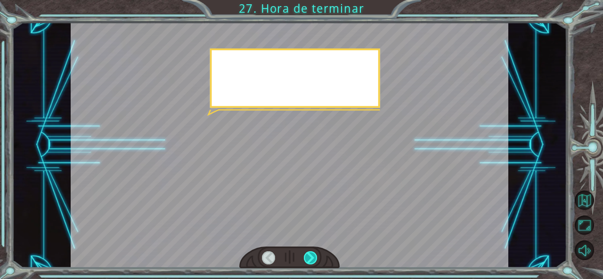
click at [312, 252] on div at bounding box center [310, 258] width 13 height 13
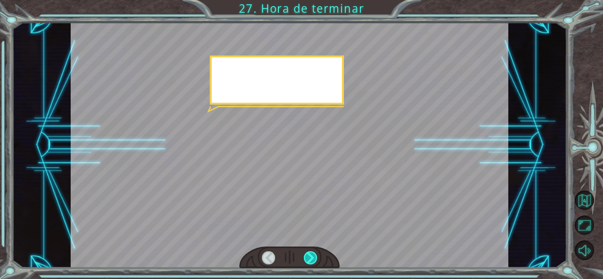
click at [312, 252] on div at bounding box center [310, 258] width 13 height 13
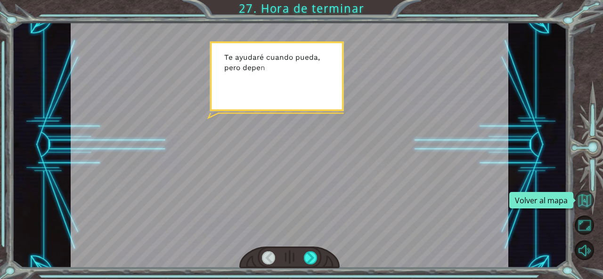
click at [589, 200] on button "Volver al mapa" at bounding box center [585, 201] width 20 height 20
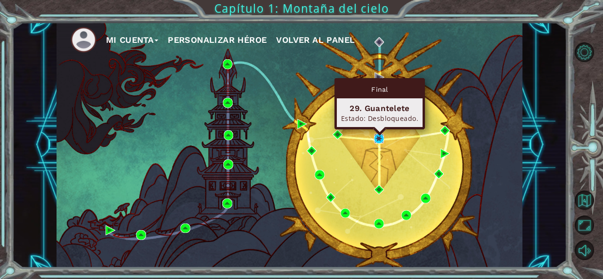
click at [376, 136] on img at bounding box center [379, 139] width 10 height 10
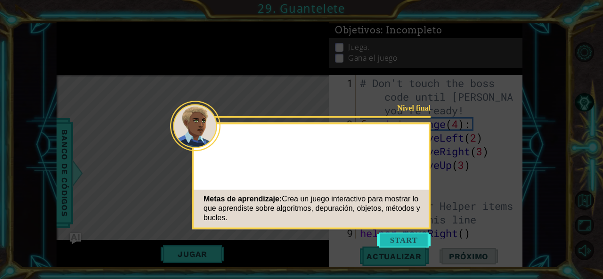
click at [396, 236] on button "Start" at bounding box center [404, 240] width 54 height 15
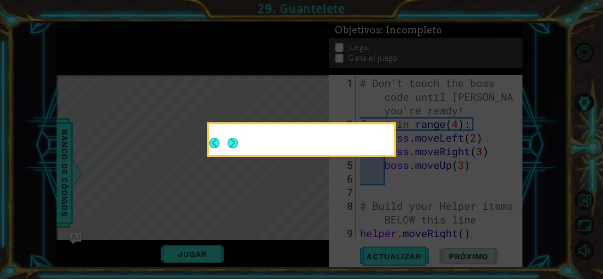
click at [234, 142] on button "Next" at bounding box center [233, 143] width 10 height 10
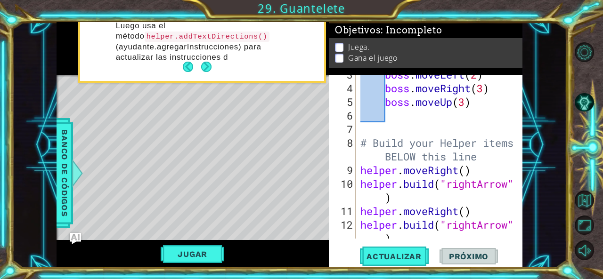
scroll to position [63, 0]
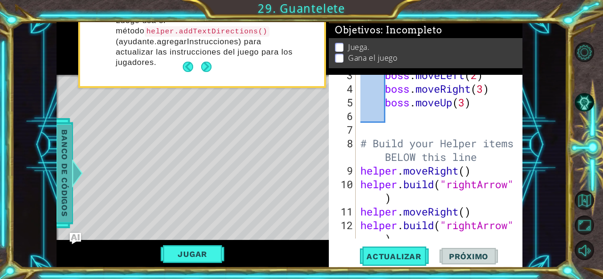
click at [66, 151] on span "Banco de códigos" at bounding box center [64, 173] width 15 height 98
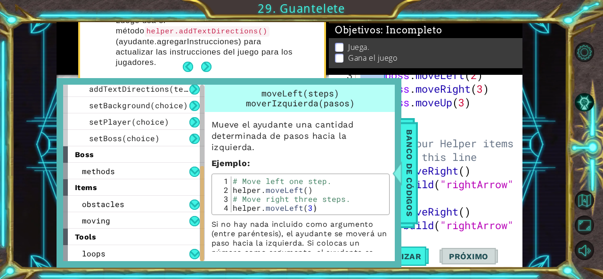
scroll to position [153, 0]
click at [98, 169] on span "methods" at bounding box center [98, 171] width 33 height 10
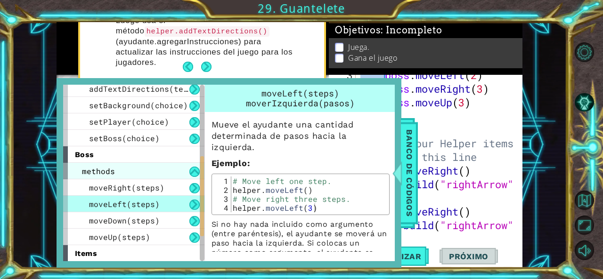
click at [98, 169] on span "methods" at bounding box center [98, 171] width 33 height 10
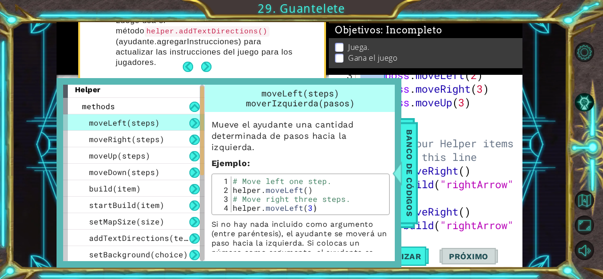
scroll to position [3, 0]
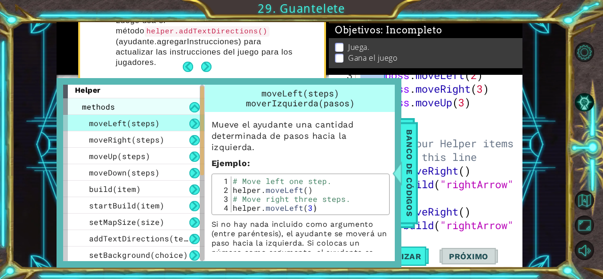
click at [107, 106] on span "methods" at bounding box center [98, 107] width 33 height 10
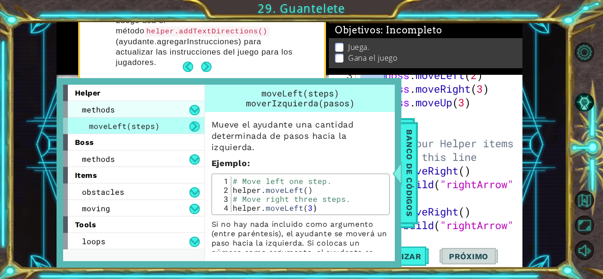
scroll to position [0, 0]
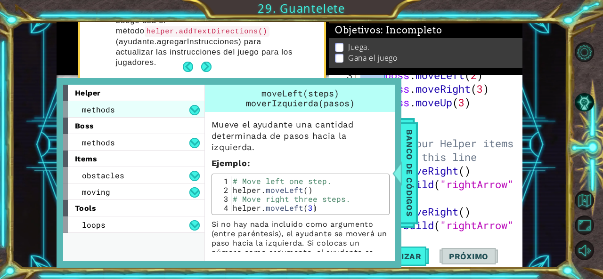
click at [107, 108] on span "methods" at bounding box center [98, 110] width 33 height 10
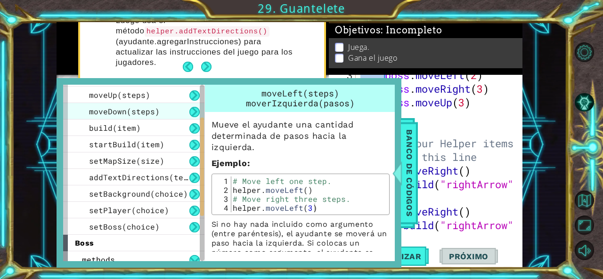
scroll to position [63, 0]
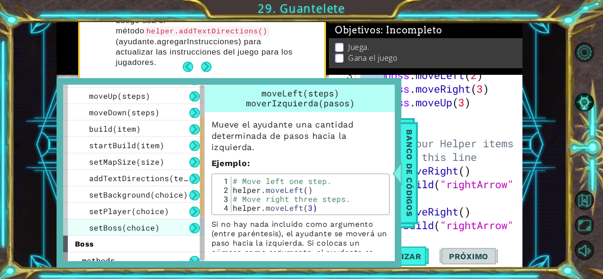
click at [133, 224] on span "setBoss(choice)" at bounding box center [124, 228] width 71 height 10
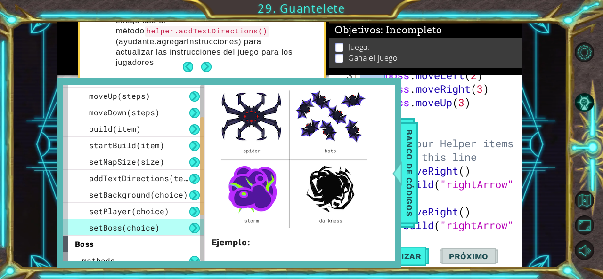
scroll to position [82, 0]
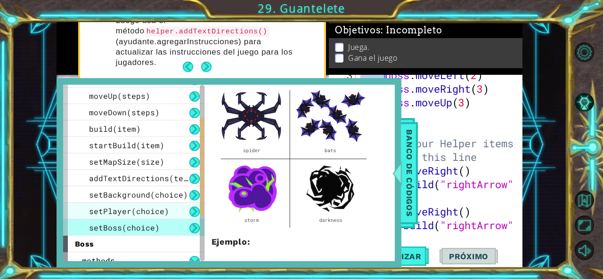
click at [138, 205] on div "setPlayer(choice)" at bounding box center [133, 211] width 141 height 16
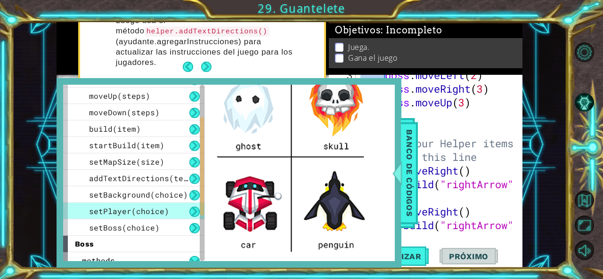
scroll to position [240, 0]
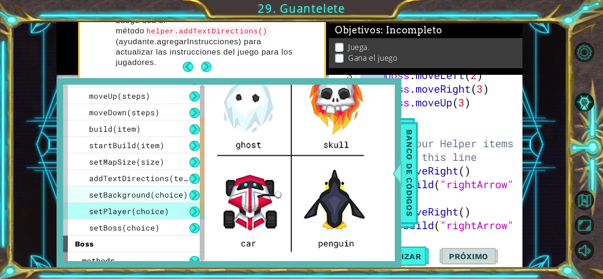
click at [153, 190] on span "setBackground(choice)" at bounding box center [138, 195] width 99 height 10
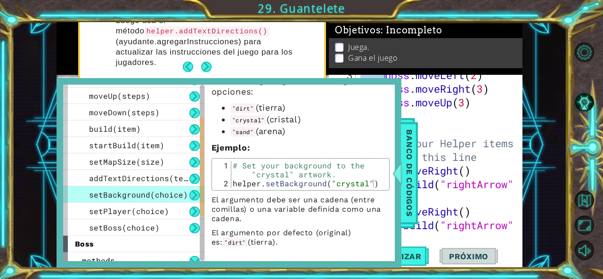
scroll to position [0, 0]
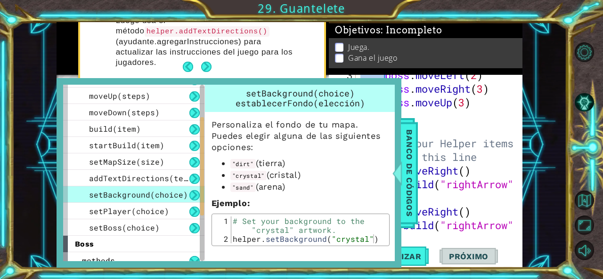
click at [508, 207] on div "boss . moveLeft ( 2 ) boss . moveRight ( 3 ) boss . moveUp ( 3 ) # Build your H…" at bounding box center [439, 170] width 160 height 205
type textarea "helper.moveRight()"
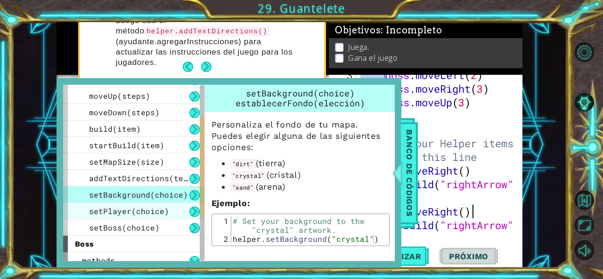
click at [149, 209] on span "setPlayer(choice)" at bounding box center [129, 211] width 80 height 10
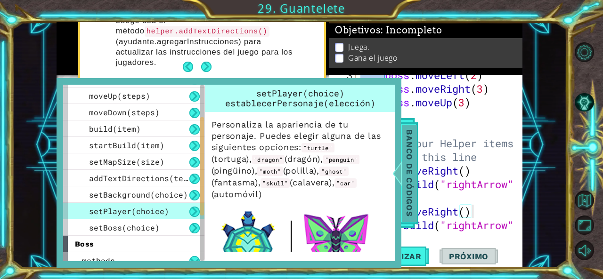
click at [406, 215] on span "Banco de códigos" at bounding box center [409, 173] width 15 height 98
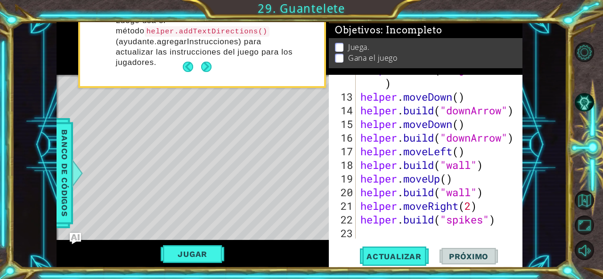
scroll to position [219, 0]
click at [343, 237] on div "23" at bounding box center [343, 234] width 25 height 14
click at [370, 226] on div "helper . build ( "rightArrow" ) helper . moveDown ( ) helper . build ( "downArr…" at bounding box center [439, 165] width 160 height 205
type textarea "h"
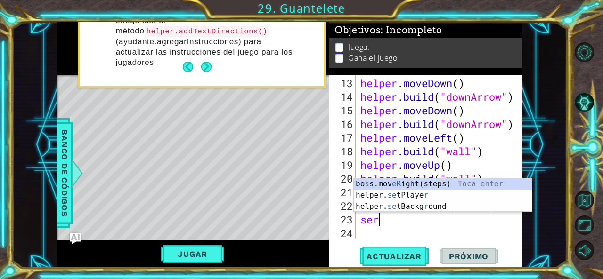
scroll to position [0, 0]
click at [403, 195] on div "[PERSON_NAME] s s.mov eR ight(steps) Toca enter helper. se tPlaye r Toca enter …" at bounding box center [443, 207] width 179 height 57
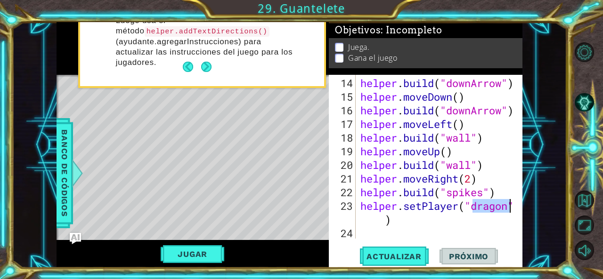
scroll to position [246, 0]
click at [396, 261] on span "Actualizar" at bounding box center [394, 256] width 74 height 9
click at [184, 261] on button "Jugar" at bounding box center [193, 254] width 64 height 18
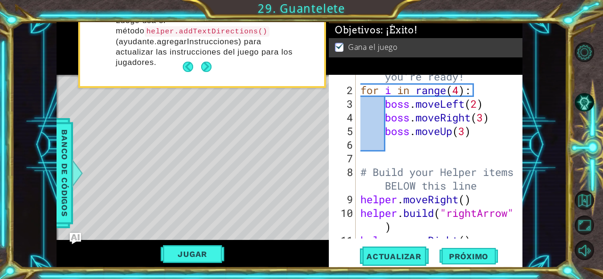
scroll to position [0, 0]
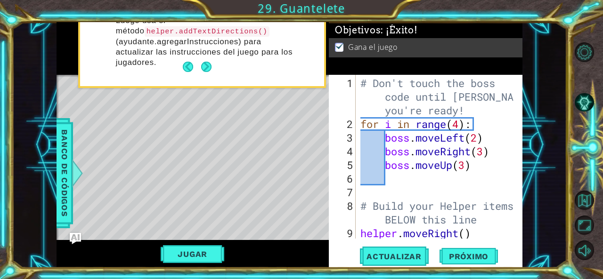
click at [370, 146] on div "# Don't touch the boss code until [PERSON_NAME] says you're ready! for i in ran…" at bounding box center [439, 192] width 160 height 232
click at [459, 126] on div "# Don't touch the boss code until [PERSON_NAME] says you're ready! for i in ran…" at bounding box center [439, 192] width 160 height 232
click at [479, 142] on div "# Don't touch the boss code until [PERSON_NAME] says you're ready! for i in ran…" at bounding box center [439, 192] width 160 height 232
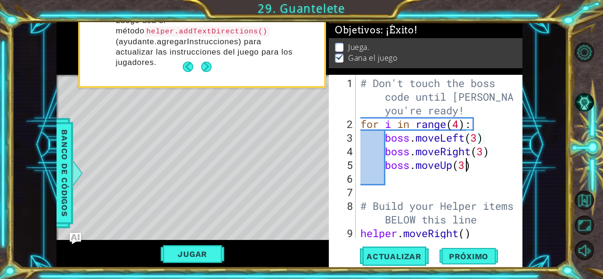
click at [467, 165] on div "# Don't touch the boss code until [PERSON_NAME] says you're ready! for i in ran…" at bounding box center [439, 192] width 160 height 232
type textarea "boss.moveUp(4)"
click at [419, 258] on span "Actualizar" at bounding box center [394, 256] width 74 height 9
click at [205, 71] on button "Next" at bounding box center [206, 67] width 10 height 10
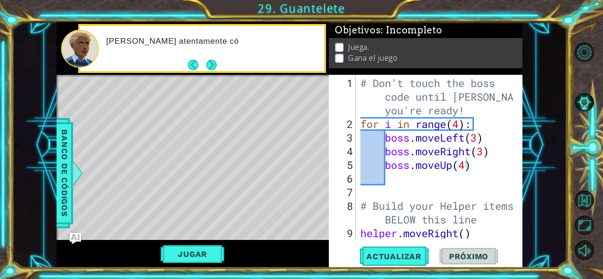
click at [185, 64] on div "[PERSON_NAME] atentamente có" at bounding box center [212, 48] width 225 height 33
click at [188, 65] on button "Back" at bounding box center [197, 65] width 18 height 10
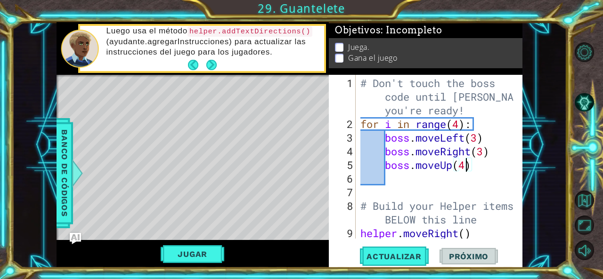
scroll to position [4, 0]
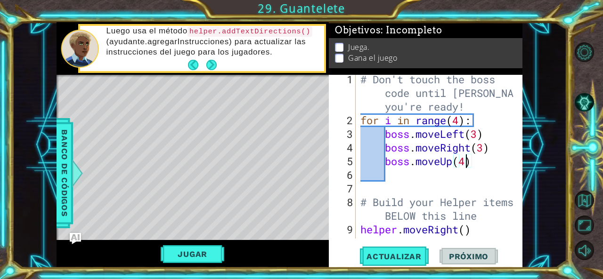
click at [419, 177] on div "# Don't touch the boss code until [PERSON_NAME] says you're ready! for i in ran…" at bounding box center [439, 189] width 160 height 232
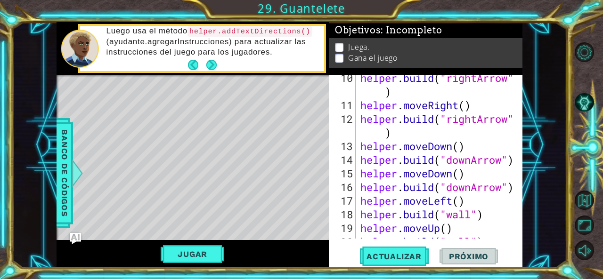
scroll to position [246, 0]
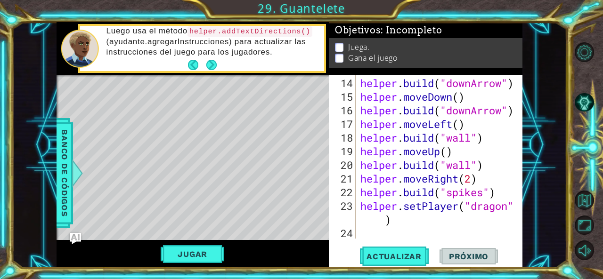
click at [373, 238] on div "14 15 16 17 18 19 20 21 22 23 24 helper . build ( "downArrow" ) helper . moveDo…" at bounding box center [426, 172] width 194 height 194
click at [372, 237] on div "helper . build ( "downArrow" ) helper . moveDown ( ) helper . build ( "downArro…" at bounding box center [439, 171] width 160 height 191
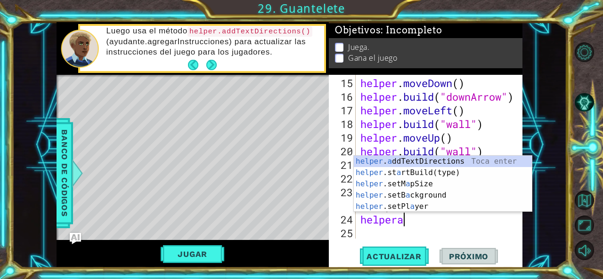
scroll to position [0, 2]
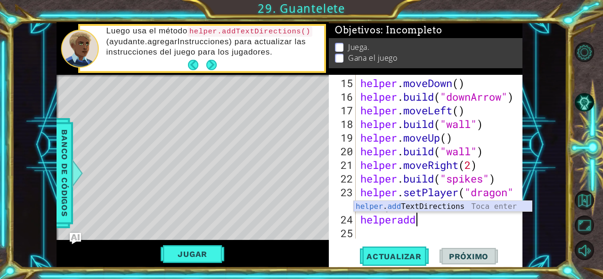
click at [404, 209] on div "helper . add TextDirections Toca enter" at bounding box center [443, 218] width 179 height 34
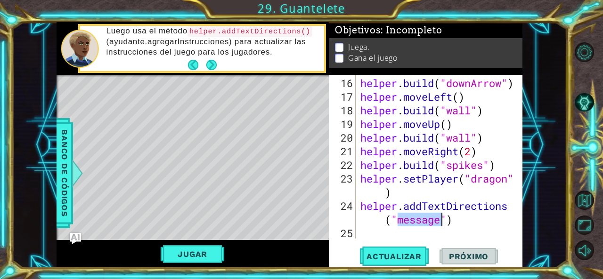
scroll to position [273, 0]
type textarea "helper.addTextDirections("message")"
click at [401, 258] on span "Actualizar" at bounding box center [394, 256] width 74 height 9
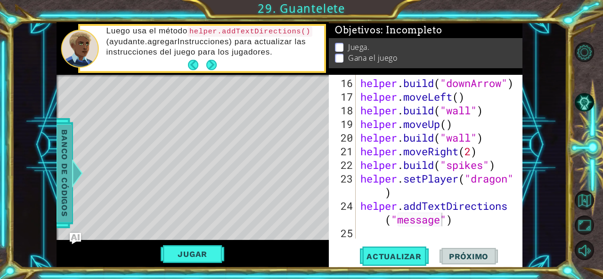
click at [76, 186] on div at bounding box center [77, 173] width 12 height 28
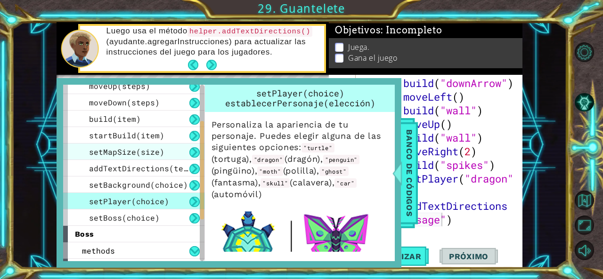
scroll to position [71, 0]
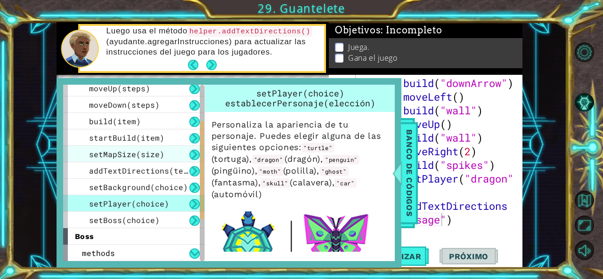
click at [118, 166] on span "addTextDirections(text)" at bounding box center [143, 171] width 108 height 10
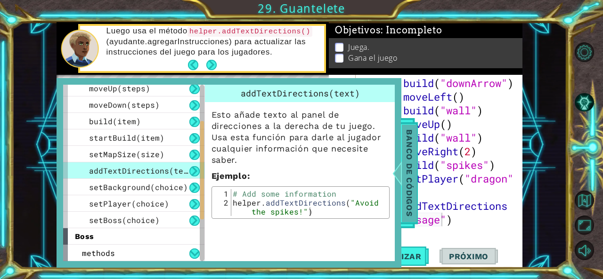
click at [415, 155] on span "Banco de códigos" at bounding box center [409, 173] width 15 height 98
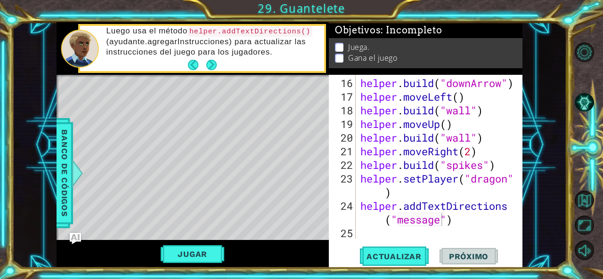
click at [446, 222] on div "helper . build ( "downArrow" ) helper . moveLeft ( ) helper . build ( "wall" ) …" at bounding box center [439, 171] width 160 height 191
click at [436, 228] on div "helper . build ( "downArrow" ) helper . moveLeft ( ) helper . build ( "wall" ) …" at bounding box center [439, 171] width 160 height 191
click at [440, 228] on div "helper . build ( "downArrow" ) helper . moveLeft ( ) helper . build ( "wall" ) …" at bounding box center [439, 171] width 160 height 191
click at [440, 224] on div "helper . build ( "downArrow" ) helper . moveLeft ( ) helper . build ( "wall" ) …" at bounding box center [439, 171] width 160 height 191
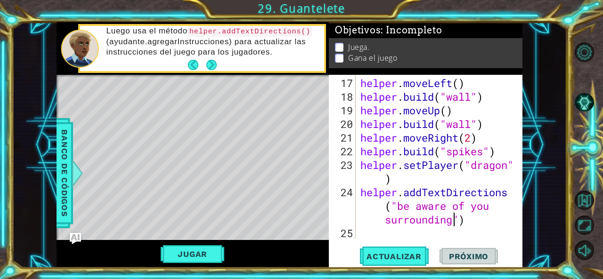
scroll to position [0, 15]
click at [407, 218] on div "helper . moveLeft ( ) helper . build ( "wall" ) helper . moveUp ( ) helper . bu…" at bounding box center [439, 171] width 160 height 191
click at [407, 218] on div "helper . moveLeft ( ) helper . build ( "wall" ) helper . moveUp ( ) helper . bu…" at bounding box center [436, 157] width 155 height 164
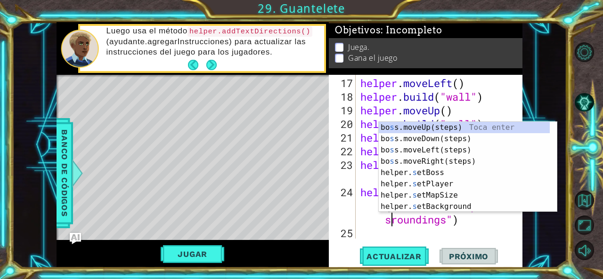
scroll to position [0, 15]
type textarea "helper.addTextDirections("be aware of you roundings")"
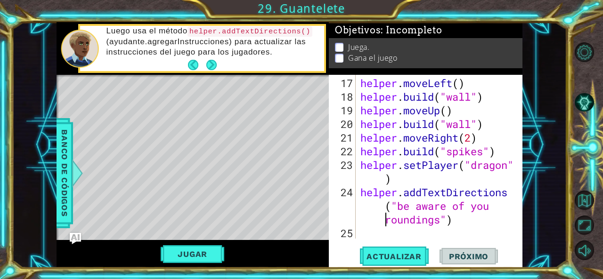
scroll to position [0, 14]
click at [410, 259] on span "Actualizar" at bounding box center [394, 256] width 74 height 9
click at [207, 251] on button "Jugar" at bounding box center [193, 254] width 64 height 18
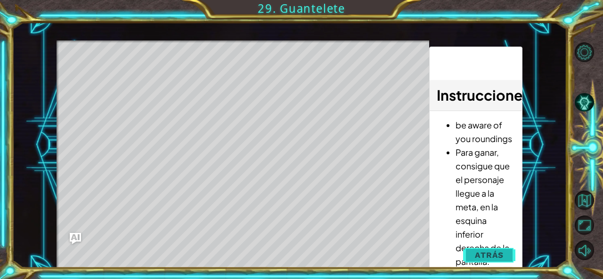
click at [505, 255] on button "Atrás" at bounding box center [489, 255] width 52 height 19
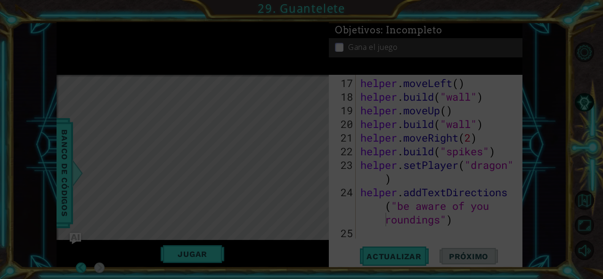
drag, startPoint x: 362, startPoint y: 190, endPoint x: 373, endPoint y: 192, distance: 10.9
click at [373, 192] on icon at bounding box center [301, 139] width 603 height 279
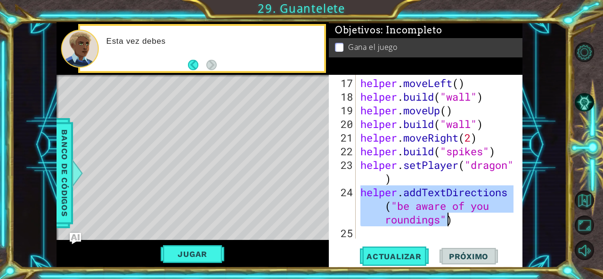
drag, startPoint x: 374, startPoint y: 191, endPoint x: 463, endPoint y: 221, distance: 93.7
click at [463, 221] on div "helper . moveLeft ( ) helper . build ( "wall" ) helper . moveUp ( ) helper . bu…" at bounding box center [439, 171] width 160 height 191
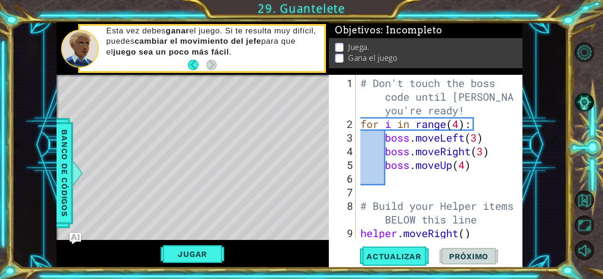
scroll to position [0, 0]
click at [57, 153] on span "Banco de códigos" at bounding box center [64, 173] width 15 height 98
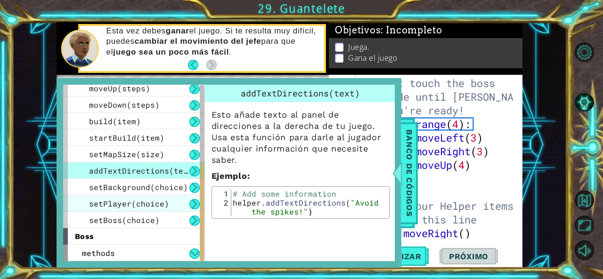
scroll to position [153, 0]
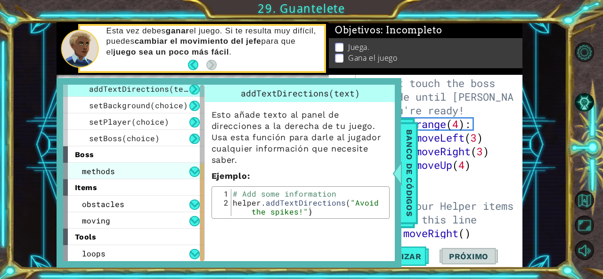
click at [154, 169] on div "methods" at bounding box center [133, 171] width 141 height 16
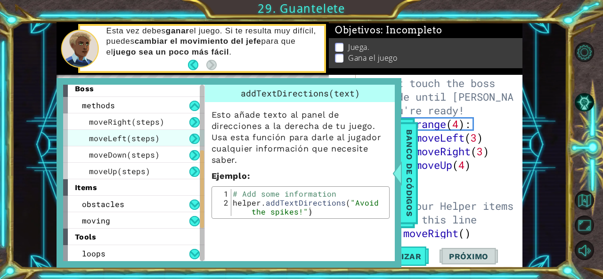
scroll to position [134, 0]
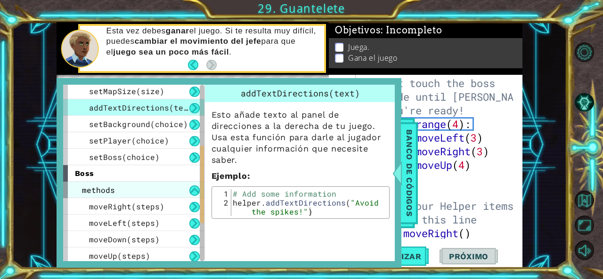
click at [149, 194] on div "methods" at bounding box center [133, 190] width 141 height 16
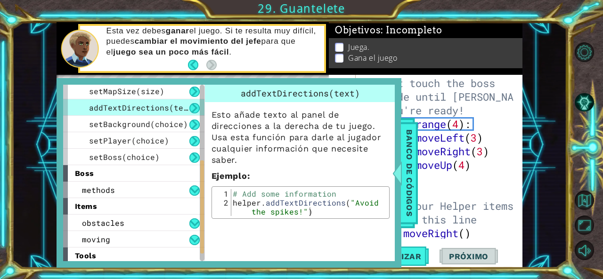
scroll to position [153, 0]
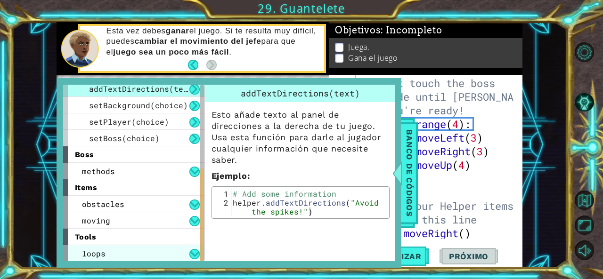
click at [125, 245] on div "loops" at bounding box center [133, 253] width 141 height 16
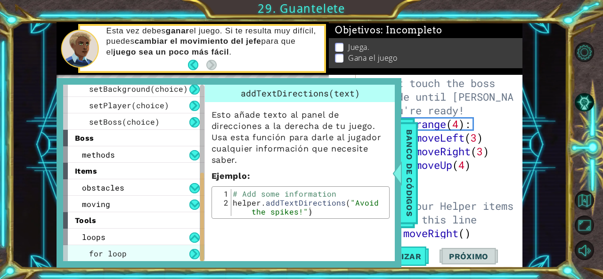
click at [150, 251] on div "for loop" at bounding box center [133, 253] width 141 height 16
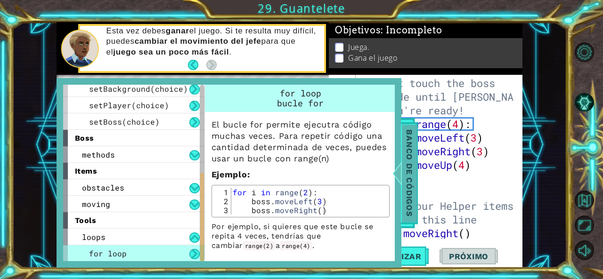
click at [402, 160] on div at bounding box center [397, 173] width 12 height 28
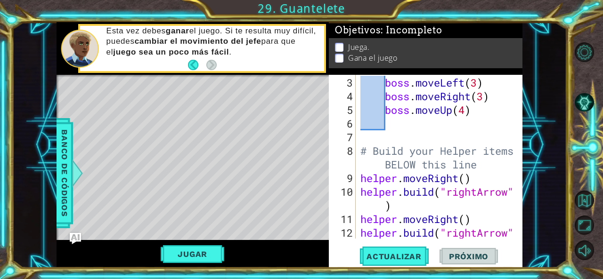
scroll to position [65, 0]
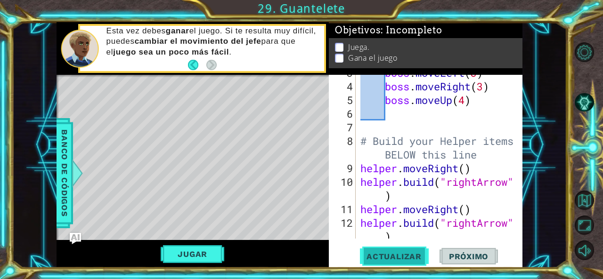
click at [387, 251] on button "Actualizar" at bounding box center [394, 256] width 74 height 19
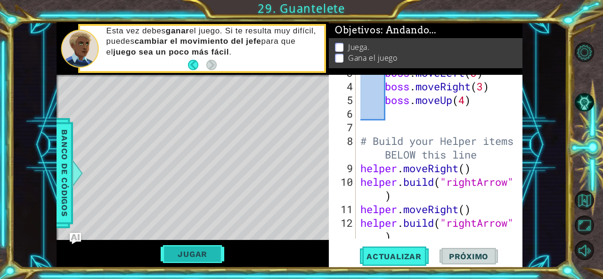
click at [214, 257] on button "Jugar" at bounding box center [193, 254] width 64 height 18
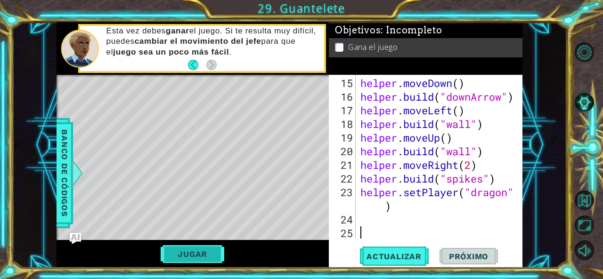
scroll to position [260, 0]
click at [165, 257] on button "Jugar" at bounding box center [193, 254] width 64 height 18
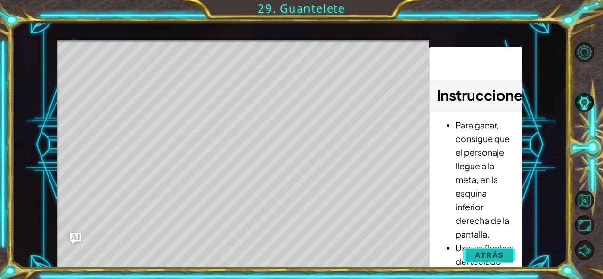
click at [496, 251] on span "Atrás" at bounding box center [489, 255] width 29 height 9
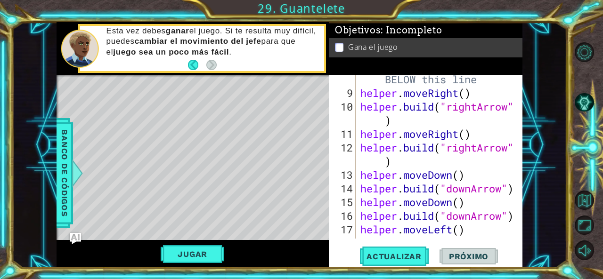
scroll to position [140, 0]
click at [482, 148] on div "# Build your Helper items BELOW this line helper . moveRight ( ) helper . build…" at bounding box center [439, 161] width 160 height 205
click at [479, 148] on div "# Build your Helper items BELOW this line helper . moveRight ( ) helper . build…" at bounding box center [439, 161] width 160 height 205
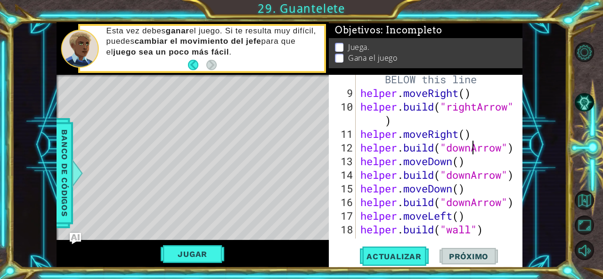
scroll to position [0, 5]
type textarea "[DOMAIN_NAME]("downArrow")"
click at [401, 260] on span "Actualizar" at bounding box center [394, 256] width 74 height 9
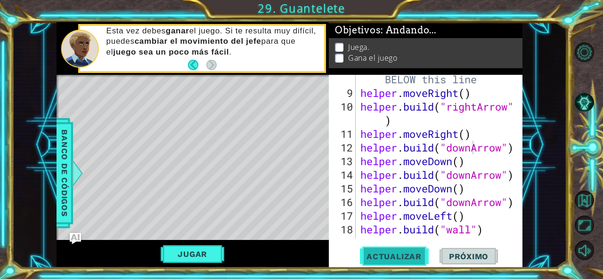
click at [401, 260] on span "Actualizar" at bounding box center [394, 256] width 74 height 9
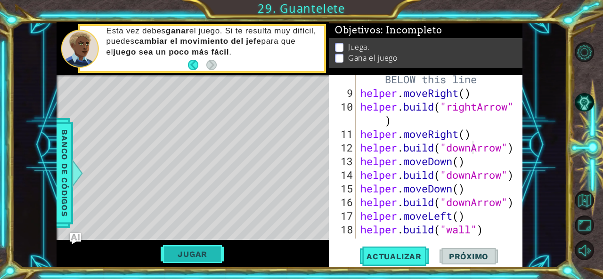
click at [173, 258] on button "Jugar" at bounding box center [193, 254] width 64 height 18
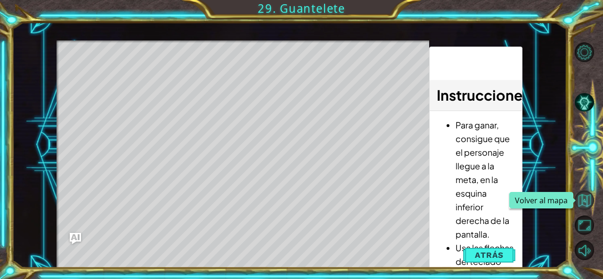
click at [576, 205] on button "Volver al mapa" at bounding box center [585, 201] width 20 height 20
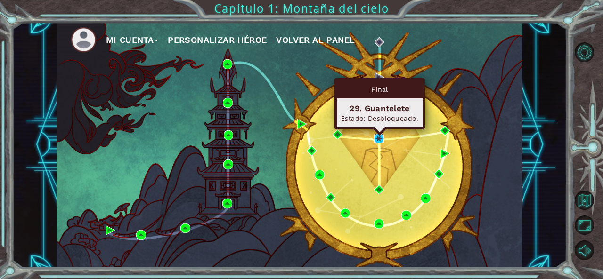
click at [376, 136] on img at bounding box center [379, 139] width 10 height 10
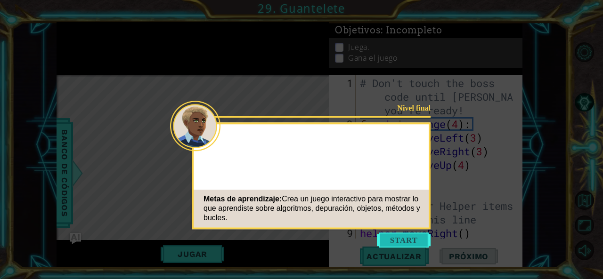
click at [405, 242] on button "Start" at bounding box center [404, 240] width 54 height 15
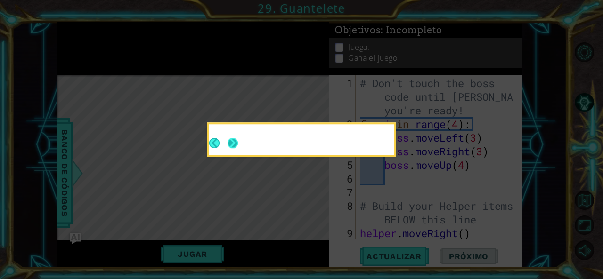
click at [228, 145] on button "Next" at bounding box center [233, 143] width 10 height 10
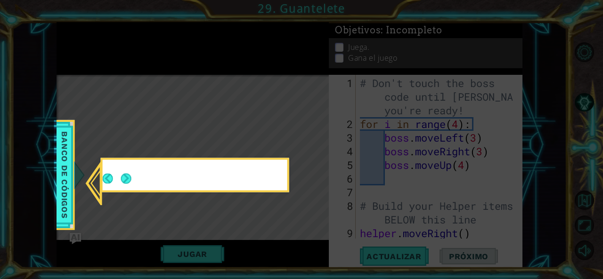
click at [230, 145] on icon at bounding box center [301, 139] width 603 height 279
click at [127, 176] on button "Next" at bounding box center [126, 178] width 10 height 10
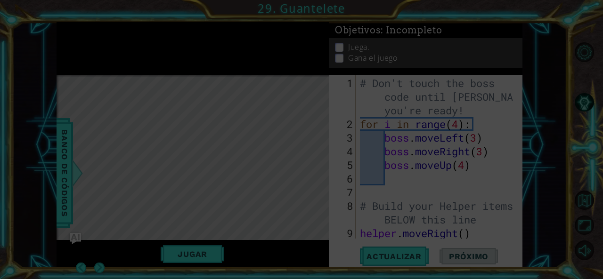
click at [124, 166] on icon at bounding box center [301, 139] width 603 height 279
click at [99, 263] on div "Jugar" at bounding box center [193, 254] width 272 height 28
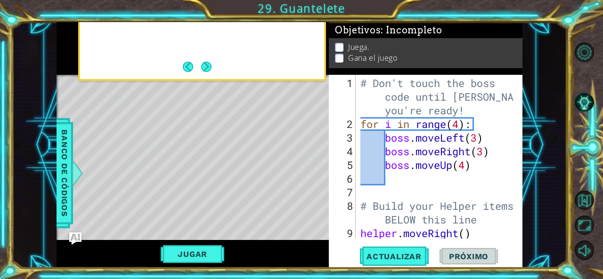
click at [70, 239] on img "Ask AI" at bounding box center [75, 239] width 12 height 12
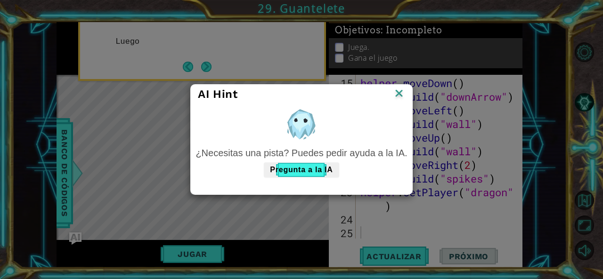
scroll to position [260, 0]
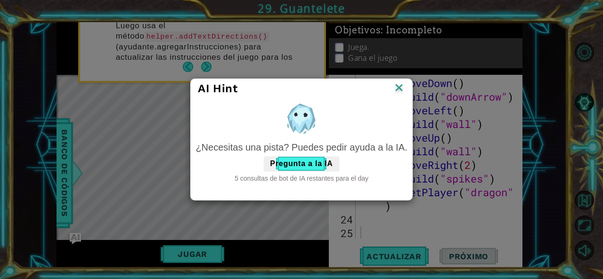
click at [399, 87] on img at bounding box center [399, 89] width 12 height 14
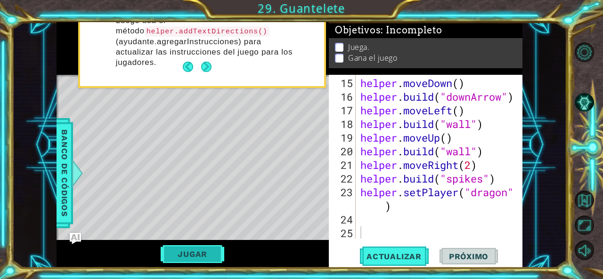
click at [173, 255] on button "Jugar" at bounding box center [193, 254] width 64 height 18
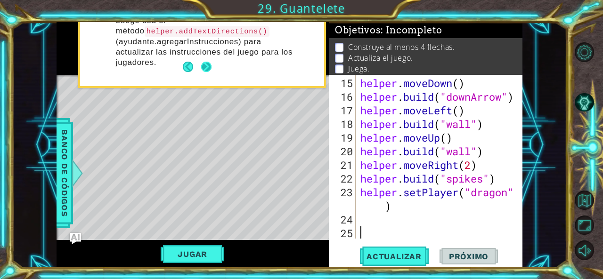
click at [206, 65] on button "Next" at bounding box center [206, 67] width 10 height 10
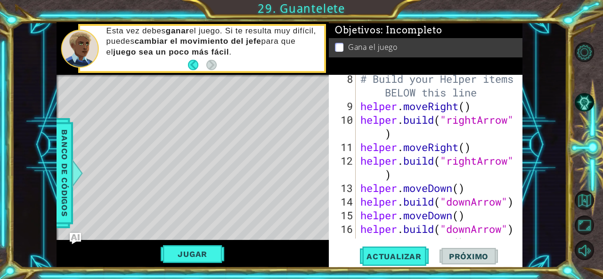
scroll to position [127, 0]
click at [462, 165] on div "# Build your Helper items BELOW this line helper . moveRight ( ) helper . build…" at bounding box center [439, 175] width 160 height 205
click at [473, 165] on div "# Build your Helper items BELOW this line helper . moveRight ( ) helper . build…" at bounding box center [439, 175] width 160 height 205
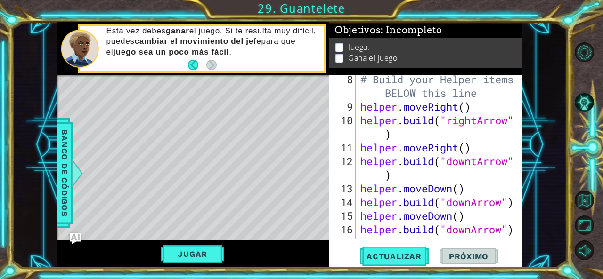
scroll to position [0, 5]
click at [388, 259] on span "Actualizar" at bounding box center [394, 256] width 74 height 9
click at [483, 163] on div "# Build your Helper items BELOW this line helper . moveRight ( ) helper . build…" at bounding box center [439, 175] width 160 height 205
click at [477, 162] on div "# Build your Helper items BELOW this line helper . moveRight ( ) helper . build…" at bounding box center [439, 175] width 160 height 205
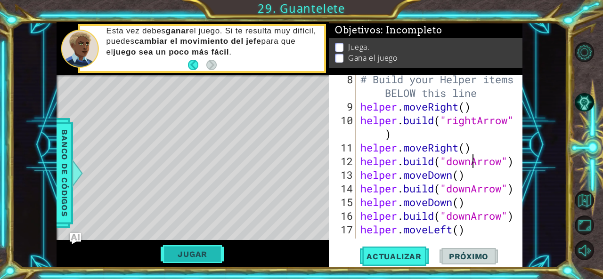
type textarea "[DOMAIN_NAME]("downArrow")"
click at [195, 256] on button "Jugar" at bounding box center [193, 254] width 64 height 18
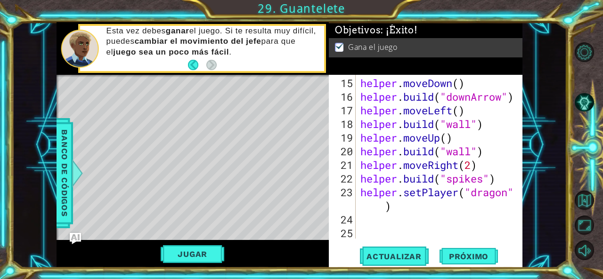
scroll to position [0, 0]
click at [365, 220] on div "helper . moveDown ( ) helper . build ( "downArrow" ) helper . moveLeft ( ) help…" at bounding box center [439, 171] width 160 height 191
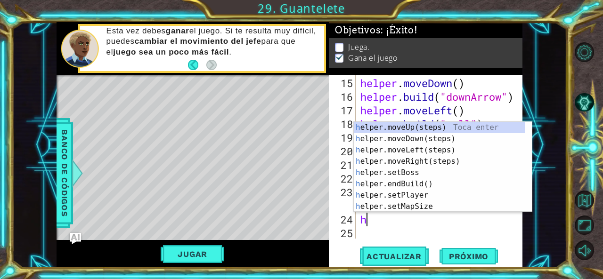
type textarea "he"
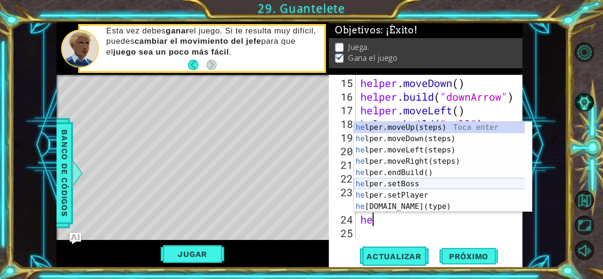
click at [370, 176] on div "he lper.moveUp(steps) Toca enter he lper.moveDown(steps) Toca enter he lper.mov…" at bounding box center [440, 178] width 172 height 113
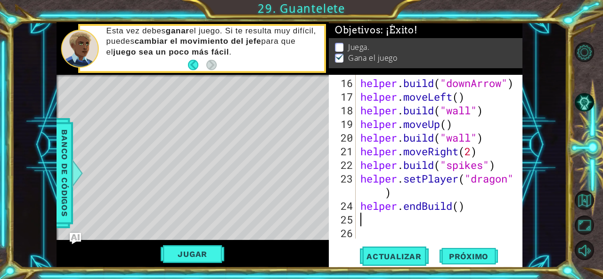
scroll to position [246, 0]
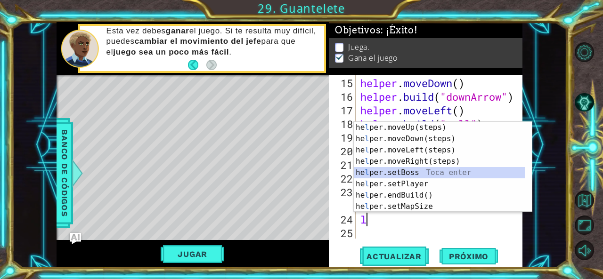
click at [402, 174] on div "he l per.moveUp(steps) Toca enter he l per.moveDown(steps) Toca enter he l per.…" at bounding box center [440, 178] width 172 height 113
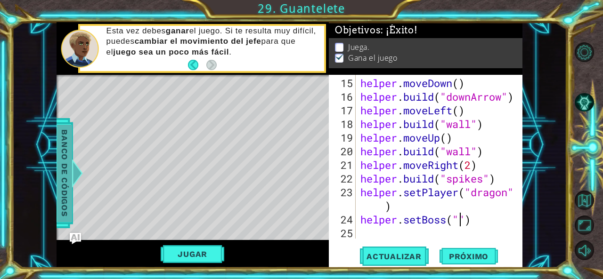
click at [58, 187] on span "Banco de códigos" at bounding box center [64, 173] width 15 height 98
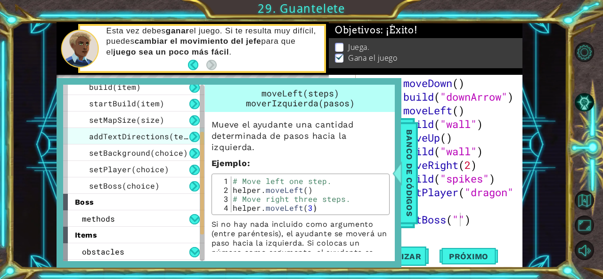
scroll to position [97, 0]
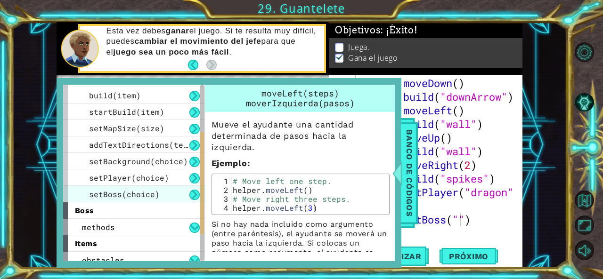
click at [143, 194] on span "setBoss(choice)" at bounding box center [124, 194] width 71 height 10
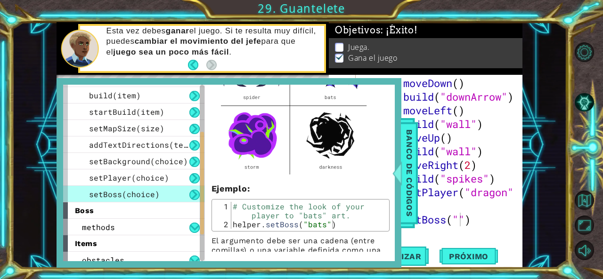
scroll to position [137, 0]
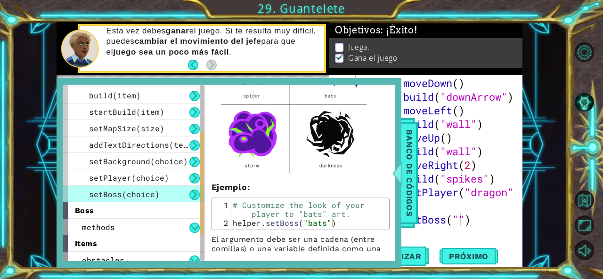
click at [460, 220] on div "helper . moveDown ( ) helper . build ( "downArrow" ) helper . moveLeft ( ) help…" at bounding box center [439, 171] width 160 height 191
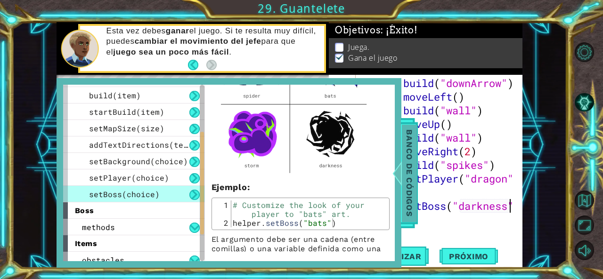
click at [403, 161] on span "Banco de códigos" at bounding box center [409, 173] width 15 height 98
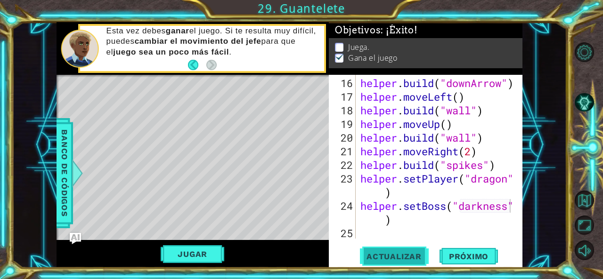
click at [405, 255] on span "Actualizar" at bounding box center [394, 256] width 74 height 9
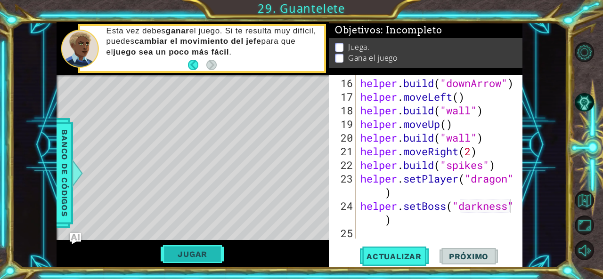
click at [192, 248] on button "Jugar" at bounding box center [193, 254] width 64 height 18
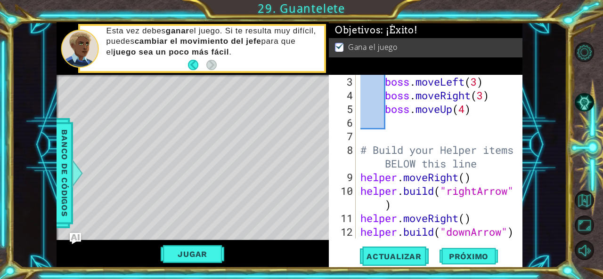
scroll to position [0, 0]
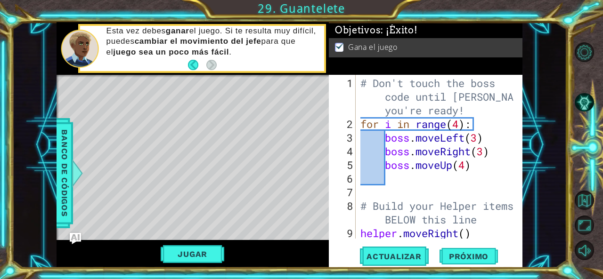
type textarea "boss.moveUp(4)"
click at [475, 163] on div "# Don't touch the boss code until [PERSON_NAME] says you're ready! for i in ran…" at bounding box center [439, 192] width 160 height 232
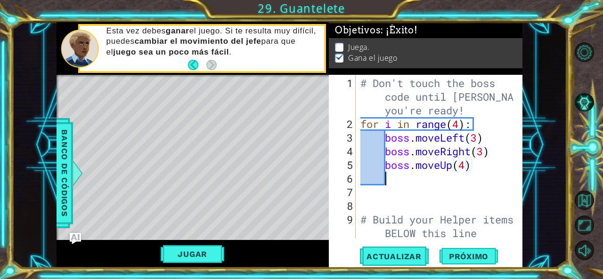
scroll to position [0, 0]
type textarea "m"
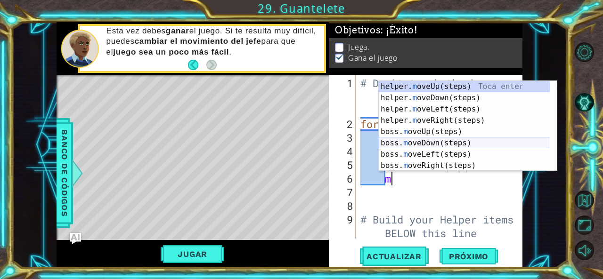
click at [406, 144] on div "helper. m oveUp(steps) Toca enter helper. m oveDown(steps) Toca enter helper. m…" at bounding box center [465, 137] width 172 height 113
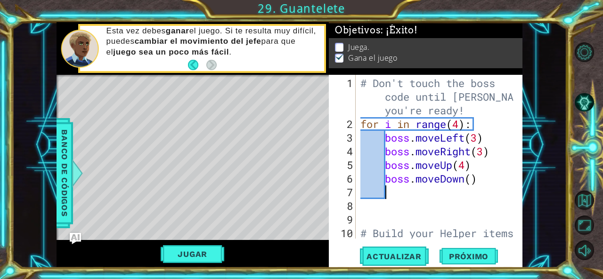
scroll to position [0, 0]
click at [472, 181] on div "# Don't touch the boss code until [PERSON_NAME] says you're ready! for i in ran…" at bounding box center [439, 192] width 160 height 232
click at [400, 256] on span "Actualizar" at bounding box center [394, 256] width 74 height 9
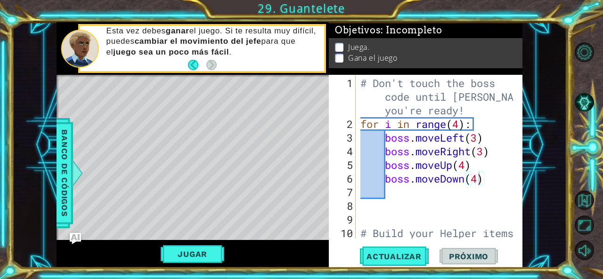
click at [193, 248] on button "Jugar" at bounding box center [193, 254] width 64 height 18
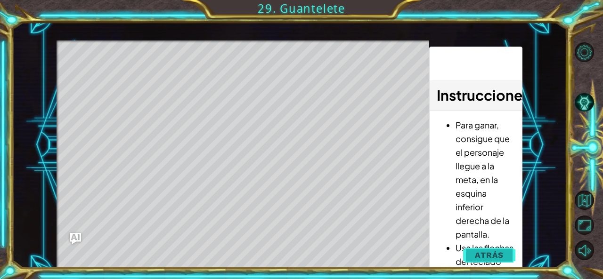
click at [494, 255] on span "Atrás" at bounding box center [489, 255] width 29 height 9
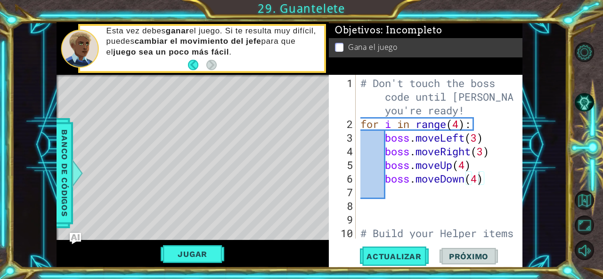
click at [397, 144] on div "# Don't touch the boss code until [PERSON_NAME] says you're ready! for i in ran…" at bounding box center [439, 192] width 160 height 232
click at [486, 136] on div "# Don't touch the boss code until [PERSON_NAME] says you're ready! for i in ran…" at bounding box center [439, 192] width 160 height 232
type textarea "boss.moveLeft(3)"
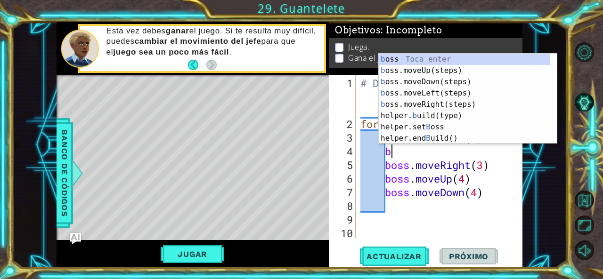
type textarea "bo"
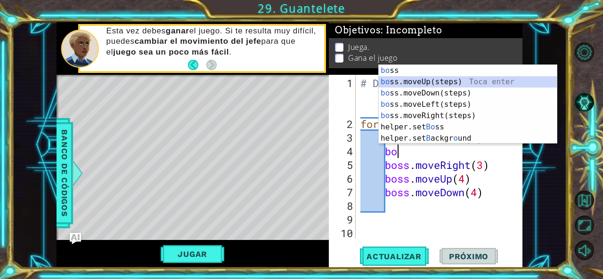
click at [440, 84] on div "bo ss Toca enter bo ss.moveUp(steps) Toca enter bo ss.moveDown(steps) Toca ente…" at bounding box center [468, 116] width 179 height 102
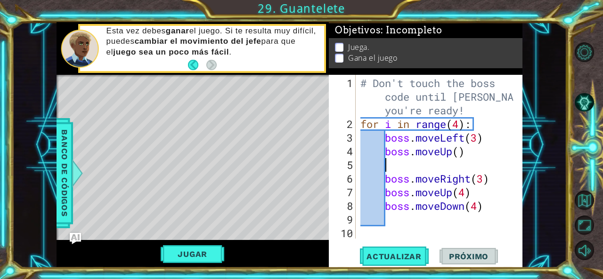
click at [458, 151] on div "# Don't touch the boss code until [PERSON_NAME] says you're ready! for i in ran…" at bounding box center [439, 185] width 160 height 219
click at [391, 175] on div "# Don't touch the boss code until [PERSON_NAME] says you're ready! for i in ran…" at bounding box center [439, 185] width 160 height 219
click at [382, 179] on div "# Don't touch the boss code until [PERSON_NAME] says you're ready! for i in ran…" at bounding box center [439, 185] width 160 height 219
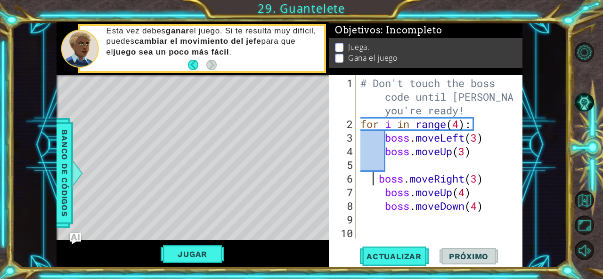
type textarea "boss.moveRight(3)"
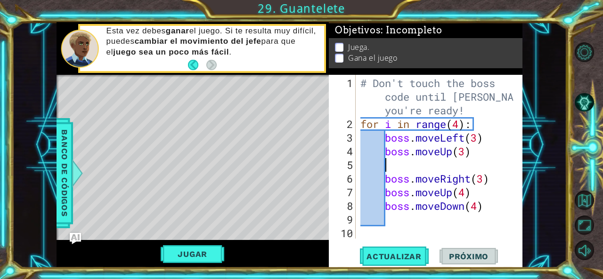
click at [405, 159] on div "# Don't touch the boss code until [PERSON_NAME] says you're ready! for i in ran…" at bounding box center [439, 185] width 160 height 219
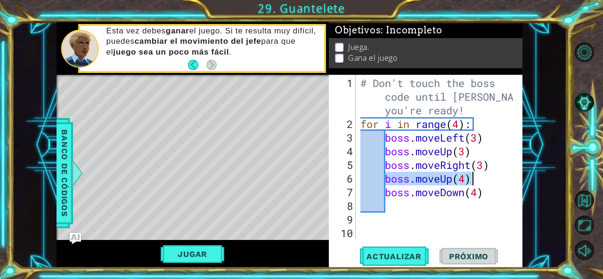
drag, startPoint x: 387, startPoint y: 180, endPoint x: 491, endPoint y: 174, distance: 103.4
click at [491, 174] on div "# Don't touch the boss code until [PERSON_NAME] says you're ready! for i in ran…" at bounding box center [439, 192] width 160 height 232
type textarea "boss.moveUp(4)"
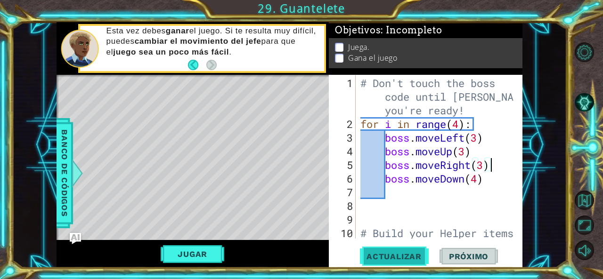
click at [404, 258] on span "Actualizar" at bounding box center [394, 256] width 74 height 9
click at [201, 260] on button "Jugar" at bounding box center [193, 254] width 64 height 18
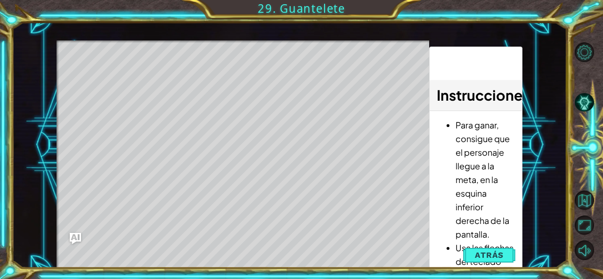
click at [475, 255] on button "Atrás" at bounding box center [489, 255] width 52 height 19
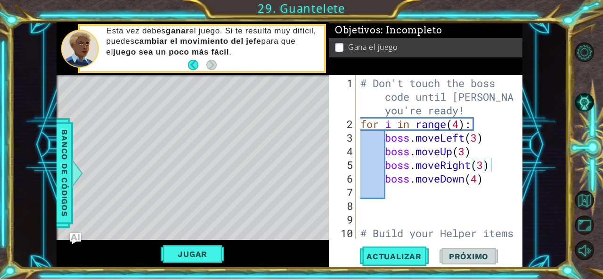
click at [466, 156] on div "# Don't touch the boss code until [PERSON_NAME] says you're ready! for i in ran…" at bounding box center [439, 192] width 160 height 232
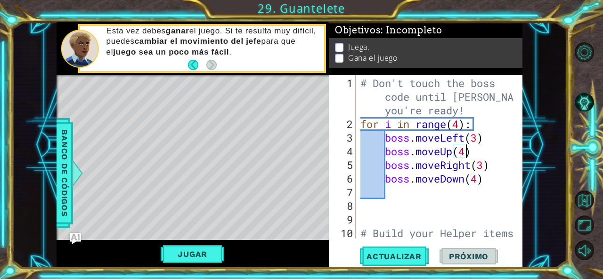
scroll to position [0, 4]
click at [485, 179] on div "# Don't touch the boss code until [PERSON_NAME] says you're ready! for i in ran…" at bounding box center [439, 192] width 160 height 232
type textarea "boss.moveDown(4)"
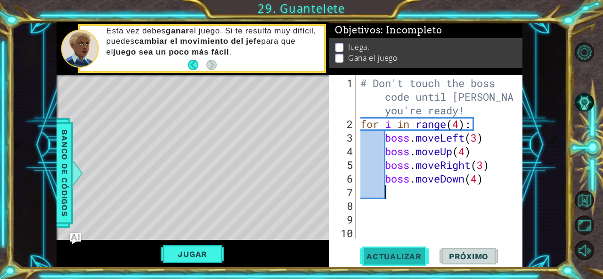
click at [407, 254] on span "Actualizar" at bounding box center [394, 256] width 74 height 9
click at [180, 259] on button "Jugar" at bounding box center [193, 254] width 64 height 18
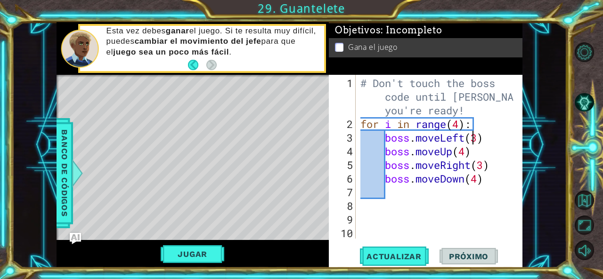
click at [474, 138] on div "# Don't touch the boss code until [PERSON_NAME] says you're ready! for i in ran…" at bounding box center [439, 192] width 160 height 232
click at [481, 137] on div "# Don't touch the boss code until [PERSON_NAME] says you're ready! for i in ran…" at bounding box center [439, 192] width 160 height 232
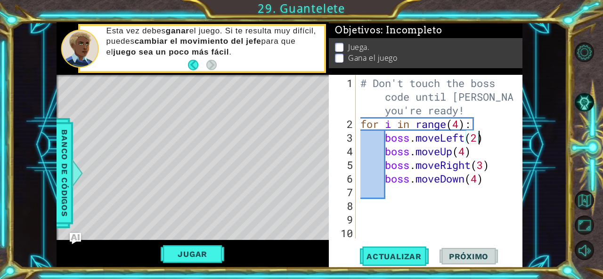
scroll to position [0, 5]
type textarea "boss.moveLeft(2)"
click at [403, 259] on span "Actualizar" at bounding box center [394, 256] width 74 height 9
click at [364, 257] on span "Actualizar" at bounding box center [394, 256] width 74 height 9
click at [388, 195] on div "# Don't touch the boss code until [PERSON_NAME] says you're ready! for i in ran…" at bounding box center [439, 192] width 160 height 232
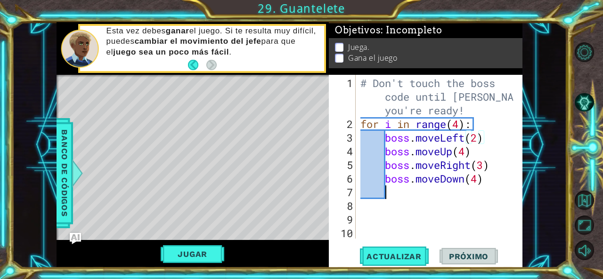
scroll to position [0, 0]
click at [177, 251] on button "Jugar" at bounding box center [193, 254] width 64 height 18
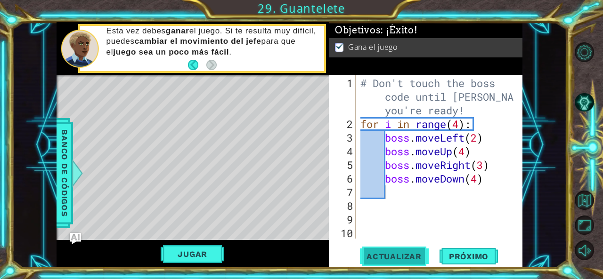
click at [410, 251] on button "Actualizar" at bounding box center [394, 256] width 74 height 19
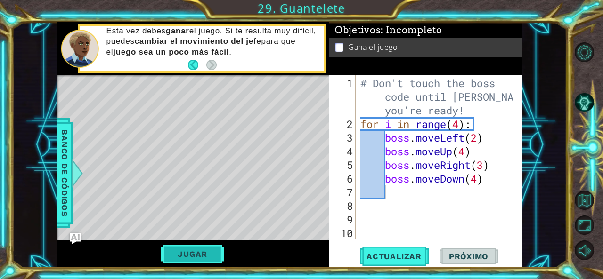
click at [197, 250] on button "Jugar" at bounding box center [193, 254] width 64 height 18
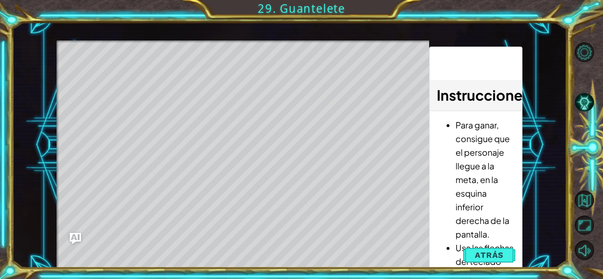
click at [498, 254] on span "Atrás" at bounding box center [489, 255] width 29 height 9
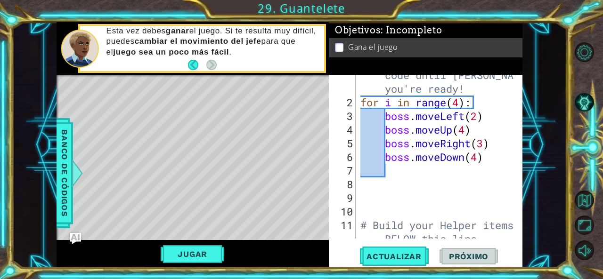
scroll to position [22, 0]
click at [482, 116] on div "# Don't touch the boss code until [PERSON_NAME] says you're ready! for i in ran…" at bounding box center [439, 171] width 160 height 232
click at [473, 117] on div "# Don't touch the boss code until [PERSON_NAME] says you're ready! for i in ran…" at bounding box center [439, 171] width 160 height 232
click at [476, 117] on div "# Don't touch the boss code until [PERSON_NAME] says you're ready! for i in ran…" at bounding box center [439, 171] width 160 height 232
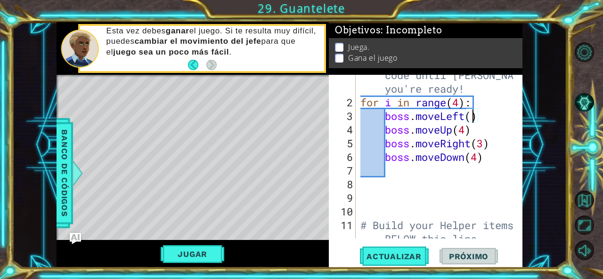
scroll to position [0, 5]
click at [410, 262] on span "Actualizar" at bounding box center [394, 256] width 74 height 9
click at [212, 244] on div "Jugar" at bounding box center [193, 254] width 272 height 28
click at [211, 244] on div "Jugar" at bounding box center [193, 254] width 272 height 28
click at [205, 250] on button "Jugar" at bounding box center [193, 254] width 64 height 18
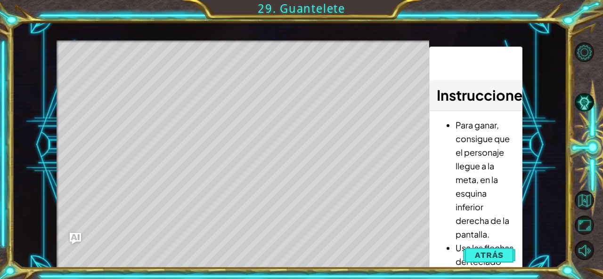
click at [205, 250] on div "Level Map" at bounding box center [274, 180] width 435 height 278
click at [127, 48] on div "Level Map" at bounding box center [274, 180] width 435 height 278
click at [501, 251] on span "Atrás" at bounding box center [489, 255] width 29 height 9
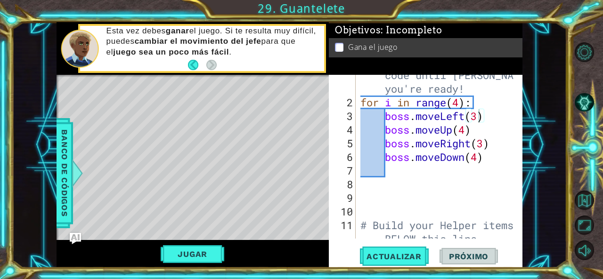
click at [460, 104] on div "# Don't touch the boss code until [PERSON_NAME] says you're ready! for i in ran…" at bounding box center [439, 171] width 160 height 232
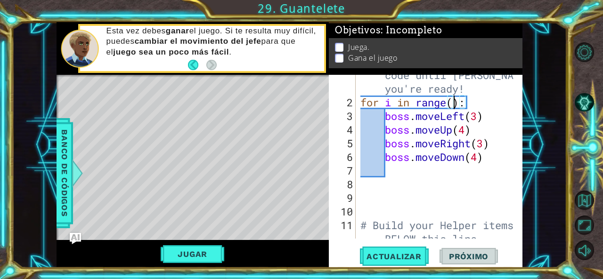
scroll to position [0, 5]
click at [409, 263] on button "Actualizar" at bounding box center [394, 256] width 74 height 19
click at [411, 263] on button "Actualizar" at bounding box center [394, 256] width 74 height 19
click at [189, 245] on div "Jugar" at bounding box center [193, 254] width 272 height 28
click at [189, 250] on button "Jugar" at bounding box center [193, 254] width 64 height 18
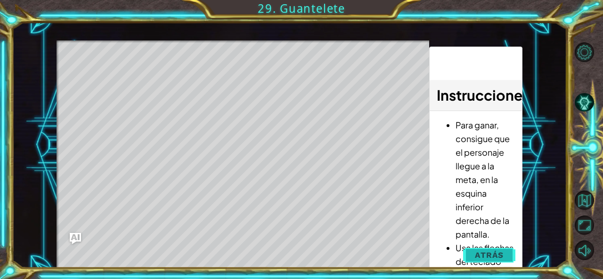
click at [480, 261] on button "Atrás" at bounding box center [489, 255] width 52 height 19
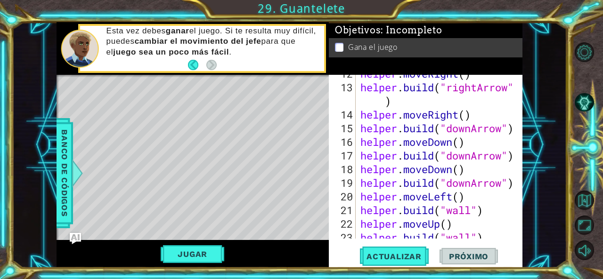
scroll to position [301, 0]
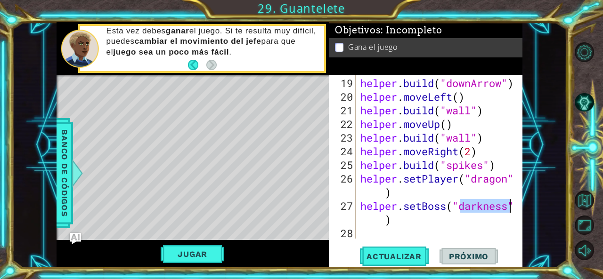
drag, startPoint x: 463, startPoint y: 203, endPoint x: 510, endPoint y: 206, distance: 47.7
click at [510, 206] on div "helper . build ( "downArrow" ) helper . moveLeft ( ) helper . build ( "wall" ) …" at bounding box center [439, 171] width 160 height 191
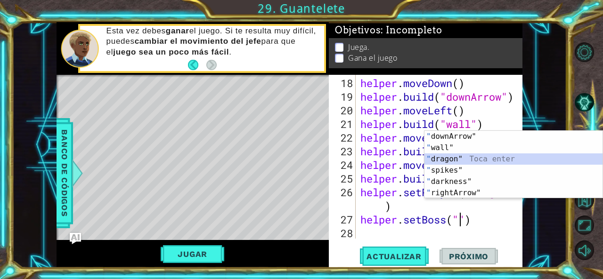
click at [452, 163] on div "" downArrow" Toca enter " wall" Toca enter " dragon" Toca enter " spikes" Toca …" at bounding box center [514, 176] width 179 height 90
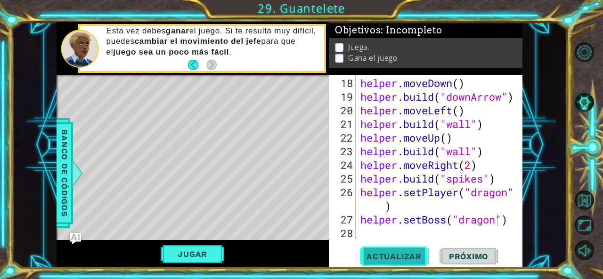
click at [409, 262] on span "Actualizar" at bounding box center [394, 256] width 74 height 9
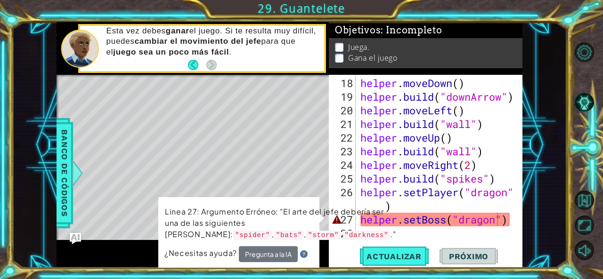
drag, startPoint x: 356, startPoint y: 218, endPoint x: 386, endPoint y: 223, distance: 30.1
click at [386, 223] on div "helper.setBoss("dragon") 18 19 20 21 22 23 24 25 26 27 28 helper . moveDown ( )…" at bounding box center [425, 157] width 192 height 164
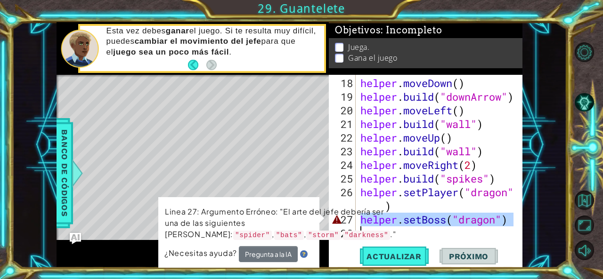
drag, startPoint x: 364, startPoint y: 218, endPoint x: 505, endPoint y: 225, distance: 141.5
click at [505, 225] on div "helper . moveDown ( ) helper . build ( "downArrow" ) helper . moveLeft ( ) help…" at bounding box center [439, 171] width 160 height 191
type textarea "helper.setBoss("dragon")"
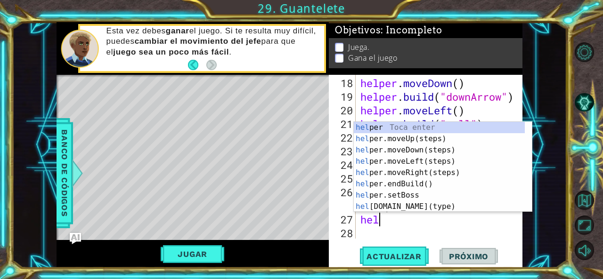
scroll to position [0, 0]
type textarea "h"
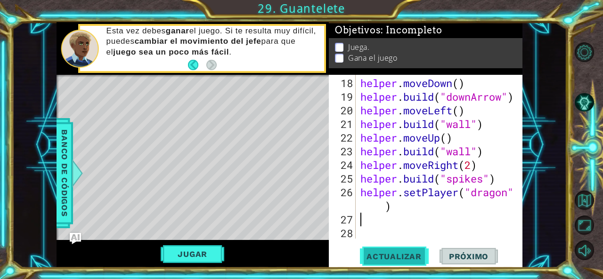
click at [398, 256] on span "Actualizar" at bounding box center [394, 256] width 74 height 9
click at [206, 249] on button "Jugar" at bounding box center [193, 254] width 64 height 18
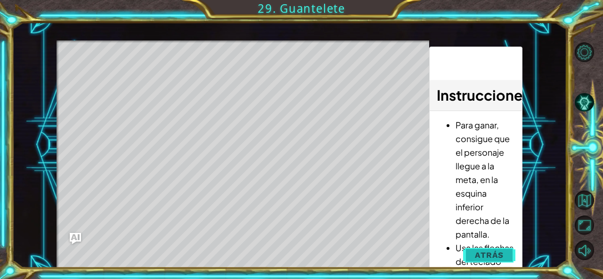
click at [501, 255] on span "Atrás" at bounding box center [489, 255] width 29 height 9
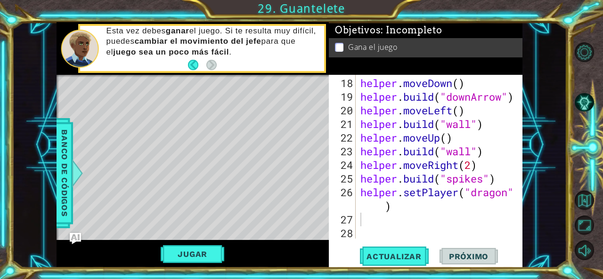
drag, startPoint x: 581, startPoint y: 107, endPoint x: 558, endPoint y: 127, distance: 30.8
click at [558, 129] on div "1 ההההההההההההההההההההההההההההההההההההההההההההההההההההההההההההההההההההההההההההה…" at bounding box center [301, 139] width 603 height 279
click at [585, 201] on button "Volver al mapa" at bounding box center [585, 201] width 20 height 20
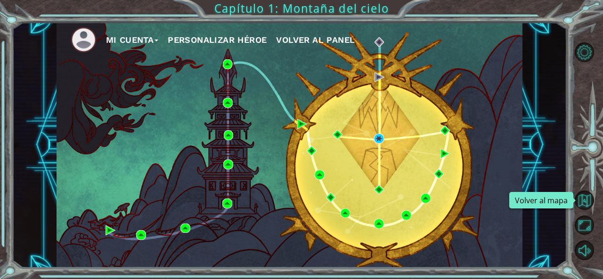
click at [382, 149] on div "Mi Cuenta Personalizar héroe Volver al panel" at bounding box center [290, 145] width 466 height 246
click at [379, 142] on img at bounding box center [379, 139] width 10 height 10
